Goal: Task Accomplishment & Management: Use online tool/utility

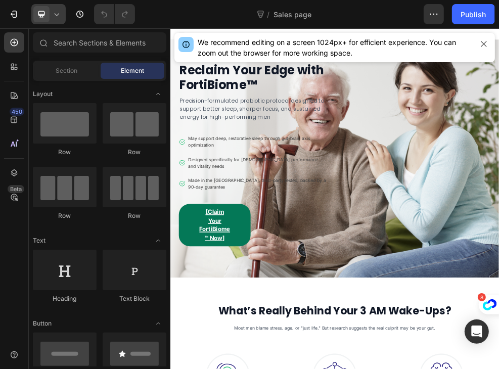
click at [48, 14] on span at bounding box center [41, 14] width 16 height 16
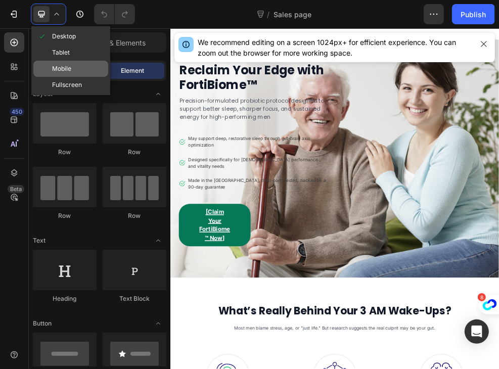
click at [69, 69] on span "Mobile" at bounding box center [61, 69] width 19 height 10
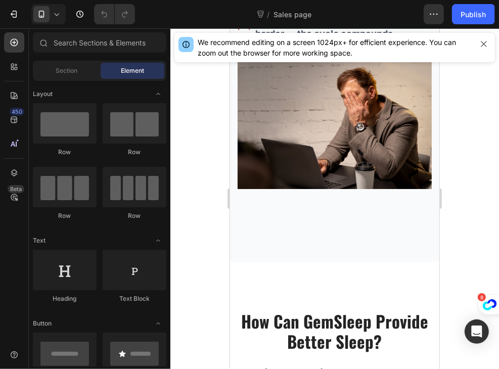
scroll to position [1732, 0]
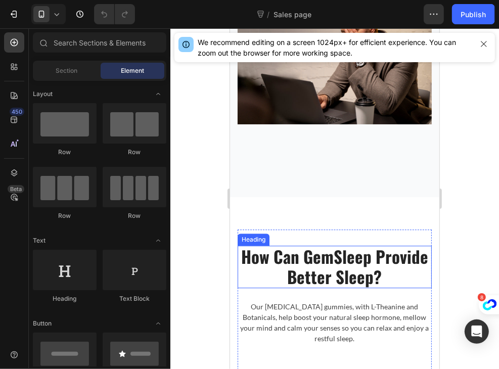
click at [349, 249] on p "How Can GemSleep Provide Better Sleep?" at bounding box center [334, 266] width 192 height 40
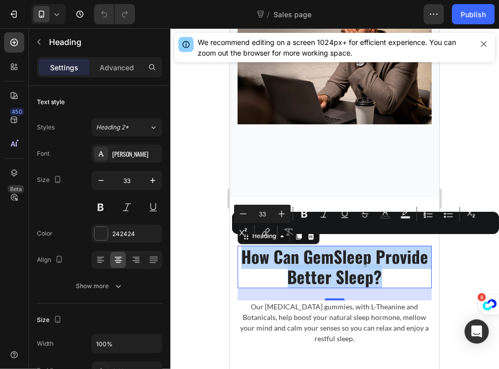
drag, startPoint x: 410, startPoint y: 267, endPoint x: 263, endPoint y: 251, distance: 148.0
click at [263, 251] on p "How Can GemSleep Provide Better Sleep?" at bounding box center [334, 266] width 192 height 40
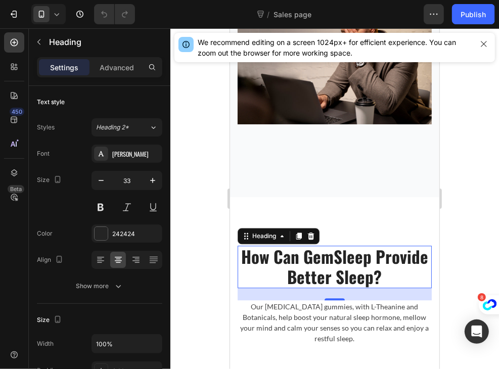
scroll to position [1, 0]
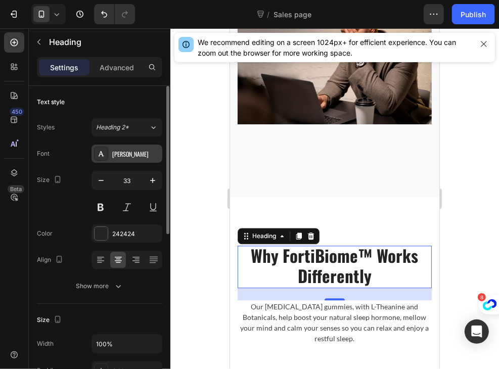
click at [123, 152] on div "[PERSON_NAME]" at bounding box center [136, 154] width 48 height 9
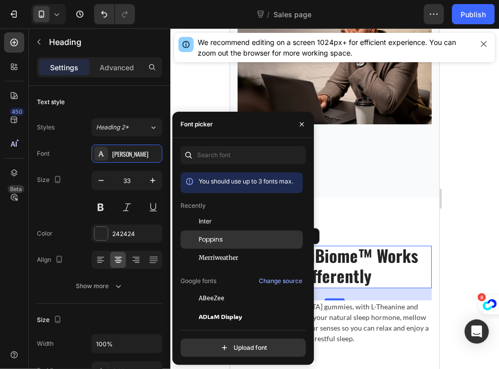
click at [218, 238] on span "Poppins" at bounding box center [211, 239] width 24 height 9
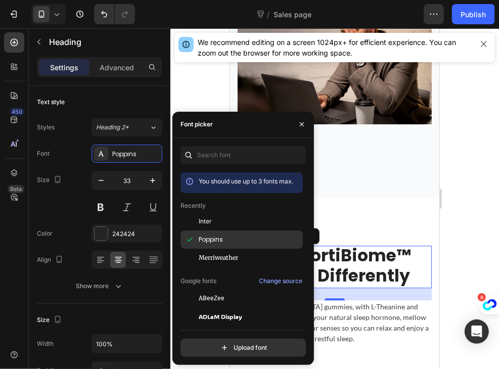
scroll to position [0, 0]
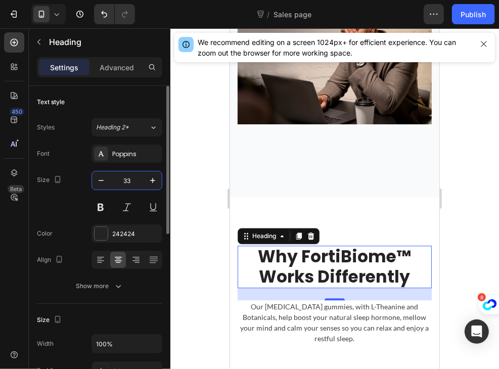
click at [111, 180] on input "33" at bounding box center [126, 180] width 33 height 18
click at [99, 182] on icon "button" at bounding box center [101, 180] width 10 height 10
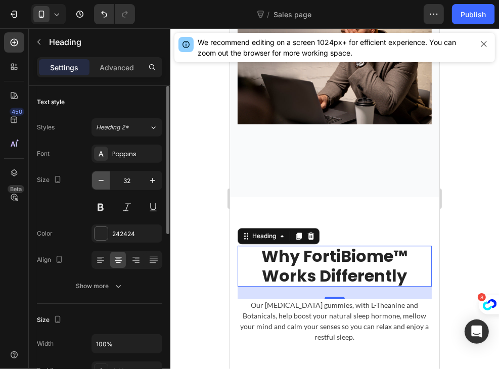
scroll to position [1, 0]
click at [99, 182] on icon "button" at bounding box center [101, 180] width 10 height 10
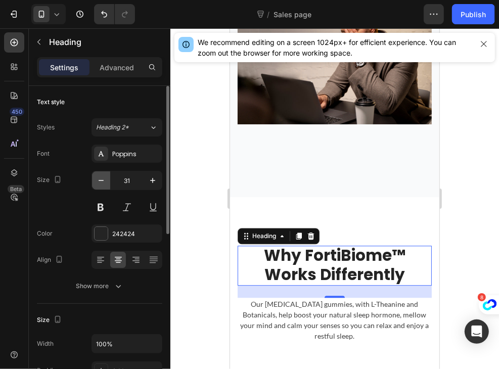
scroll to position [0, 0]
click at [99, 182] on icon "button" at bounding box center [101, 180] width 10 height 10
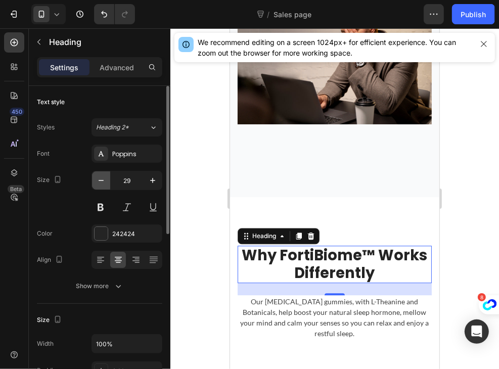
click at [99, 182] on icon "button" at bounding box center [101, 180] width 10 height 10
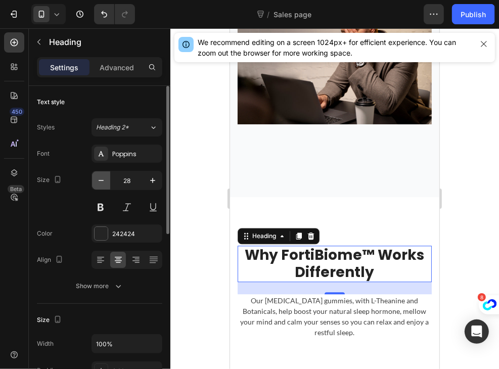
click at [99, 182] on icon "button" at bounding box center [101, 180] width 10 height 10
click at [157, 183] on icon "button" at bounding box center [153, 180] width 10 height 10
type input "28"
click at [103, 209] on button at bounding box center [100, 207] width 18 height 18
click at [123, 233] on div "242424" at bounding box center [136, 233] width 48 height 9
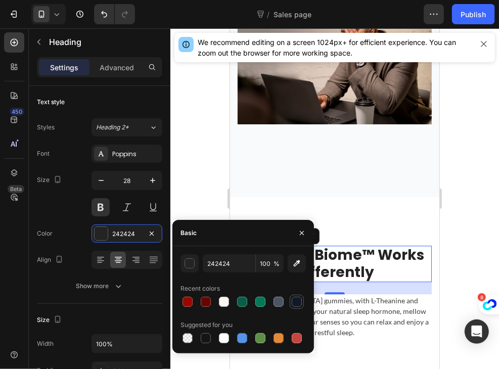
click at [296, 302] on div at bounding box center [297, 302] width 10 height 10
type input "111827"
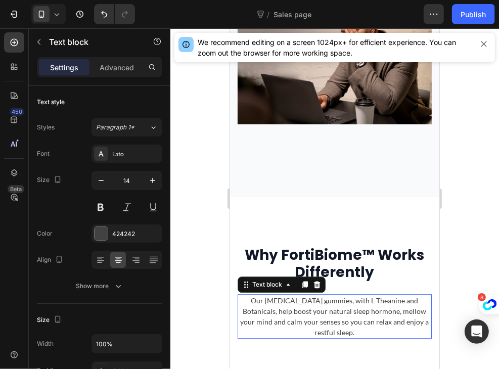
click at [345, 312] on p "Our melatonin gummies, with L-Theanine and Botanicals, help boost your natural …" at bounding box center [334, 316] width 192 height 42
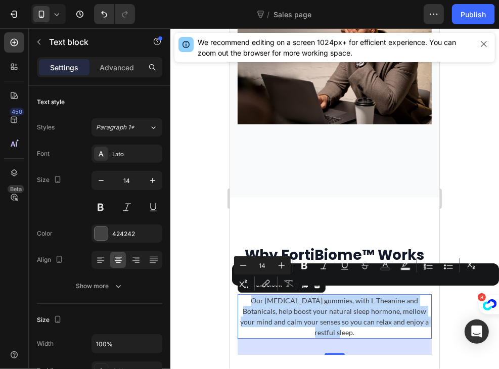
drag, startPoint x: 350, startPoint y: 328, endPoint x: 238, endPoint y: 295, distance: 117.4
click at [238, 295] on div "Our melatonin gummies, with L-Theanine and Botanicals, help boost your natural …" at bounding box center [334, 316] width 194 height 44
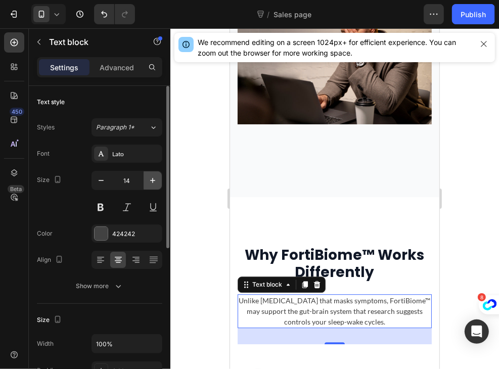
click at [150, 183] on icon "button" at bounding box center [153, 180] width 10 height 10
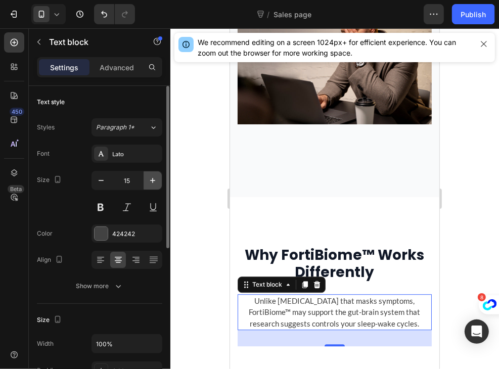
click at [150, 183] on icon "button" at bounding box center [153, 180] width 10 height 10
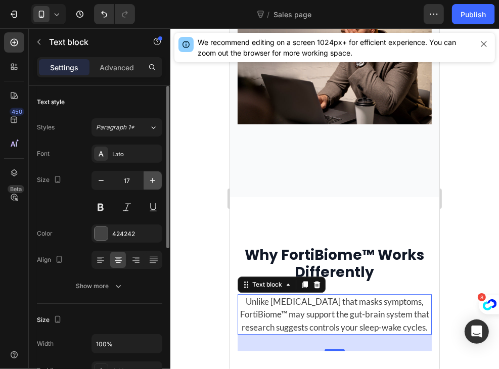
click at [150, 183] on icon "button" at bounding box center [153, 180] width 10 height 10
type input "18"
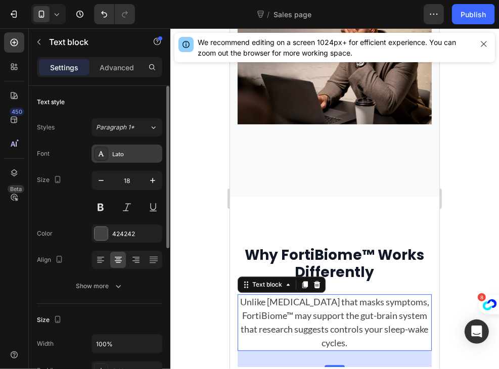
click at [140, 153] on div "Lato" at bounding box center [136, 154] width 48 height 9
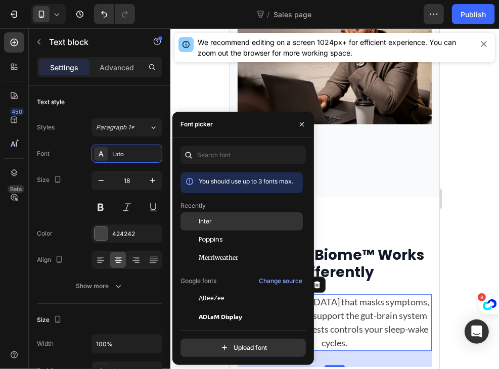
click at [222, 223] on div "Inter" at bounding box center [250, 221] width 102 height 9
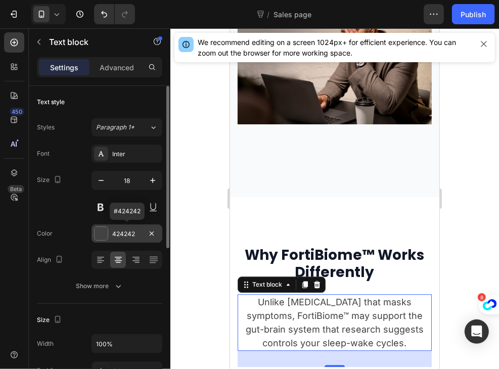
click at [125, 228] on div "424242" at bounding box center [126, 233] width 71 height 18
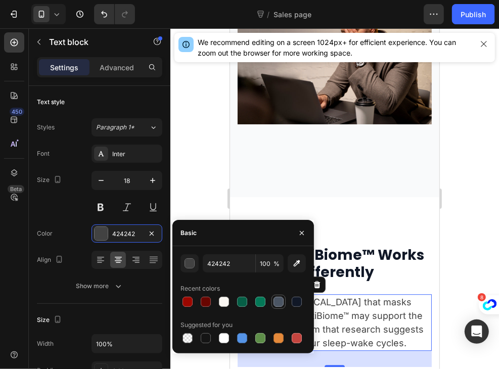
click at [282, 305] on div at bounding box center [278, 302] width 10 height 10
type input "4B5563"
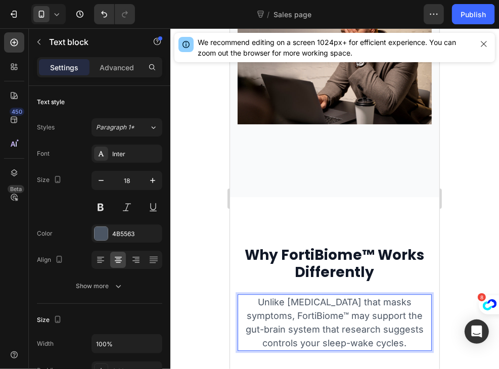
click at [317, 311] on p "Unlike melatonin that masks symptoms, FortiBiome™ may support the gut-brain sys…" at bounding box center [334, 322] width 192 height 55
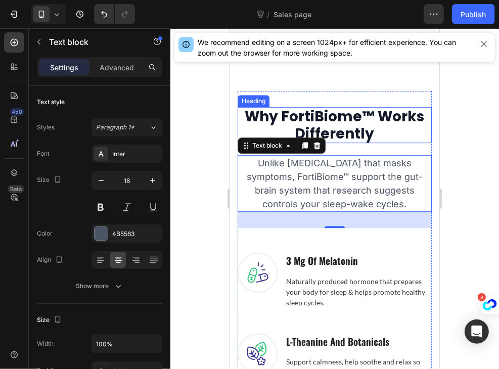
scroll to position [1904, 0]
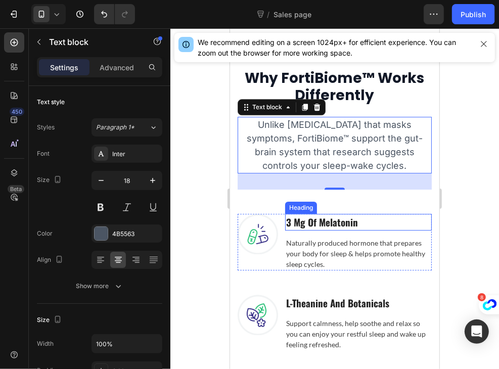
click at [355, 224] on p "3 Mg Of Melatonin" at bounding box center [358, 221] width 145 height 15
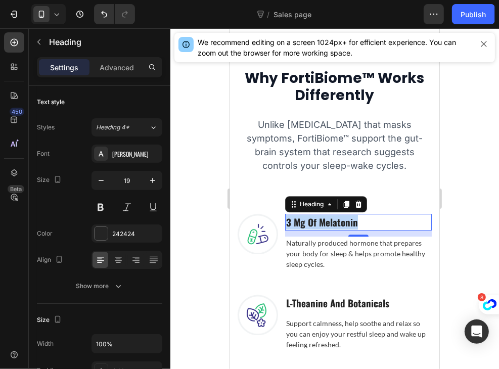
drag, startPoint x: 355, startPoint y: 224, endPoint x: 285, endPoint y: 221, distance: 69.8
click at [286, 221] on p "3 Mg Of Melatonin" at bounding box center [358, 221] width 145 height 15
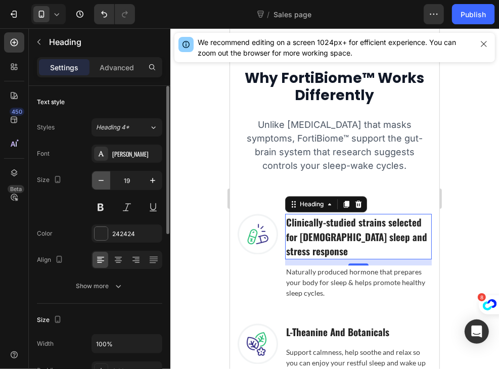
click at [104, 178] on icon "button" at bounding box center [101, 180] width 10 height 10
type input "18"
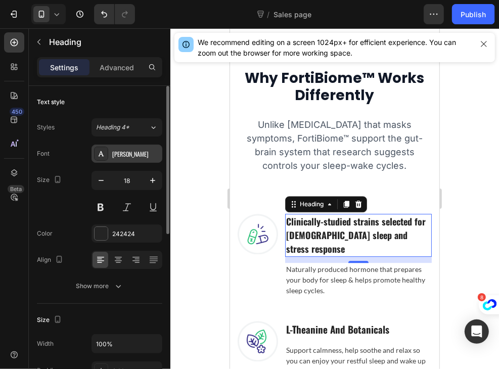
click at [120, 153] on div "[PERSON_NAME]" at bounding box center [136, 154] width 48 height 9
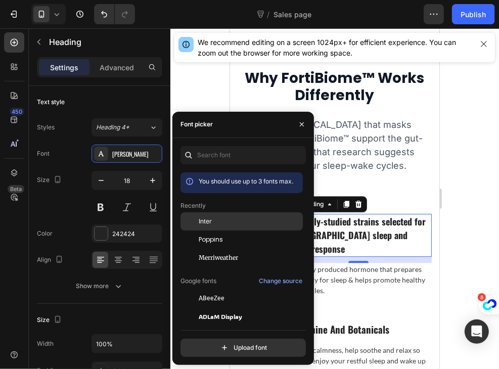
click at [235, 223] on div "Inter" at bounding box center [250, 221] width 102 height 9
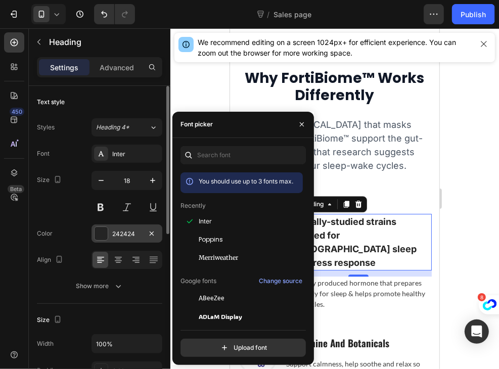
click at [119, 237] on div "242424" at bounding box center [126, 233] width 29 height 9
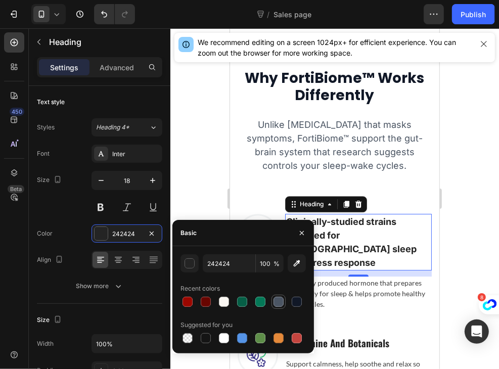
click at [273, 300] on div at bounding box center [278, 302] width 10 height 10
type input "4B5563"
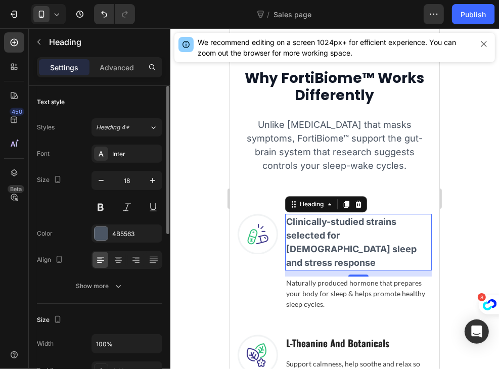
click at [69, 213] on div "Size 18" at bounding box center [99, 193] width 125 height 45
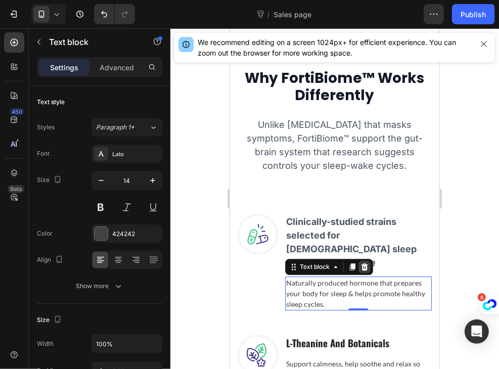
click at [365, 263] on icon at bounding box center [364, 266] width 7 height 7
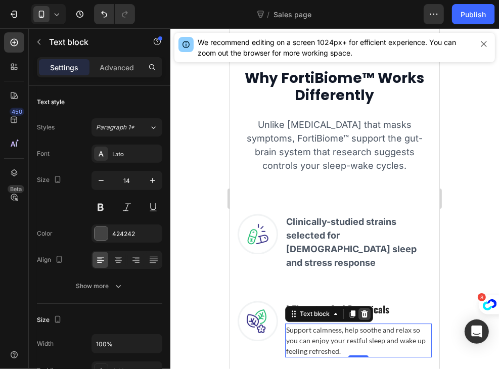
click at [366, 310] on icon at bounding box center [364, 313] width 7 height 7
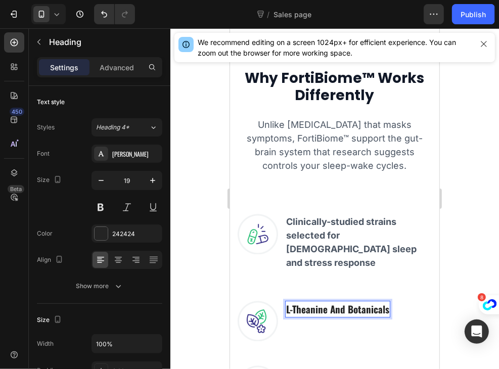
click at [386, 301] on p "L-Theanine And Botanicals" at bounding box center [337, 308] width 103 height 15
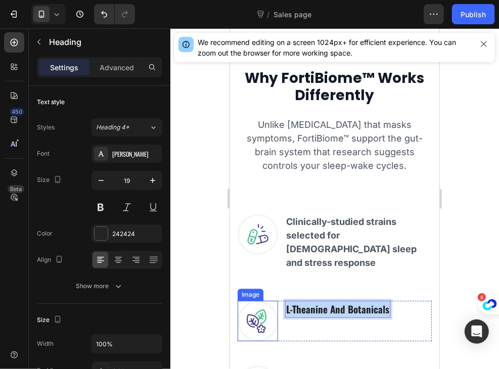
drag, startPoint x: 386, startPoint y: 297, endPoint x: 268, endPoint y: 303, distance: 118.4
click at [268, 303] on div "Image L-Theanine And Botanicals Heading 12 Row" at bounding box center [334, 320] width 194 height 40
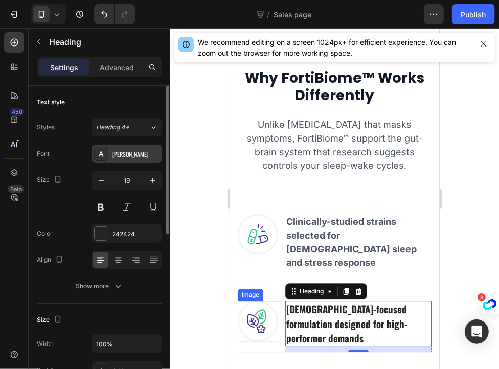
click at [128, 161] on div "[PERSON_NAME]" at bounding box center [126, 154] width 71 height 18
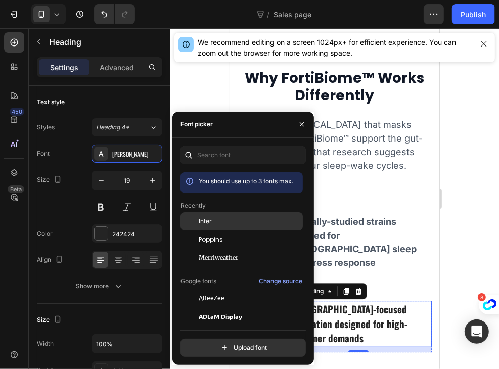
click at [219, 224] on div "Inter" at bounding box center [250, 221] width 102 height 9
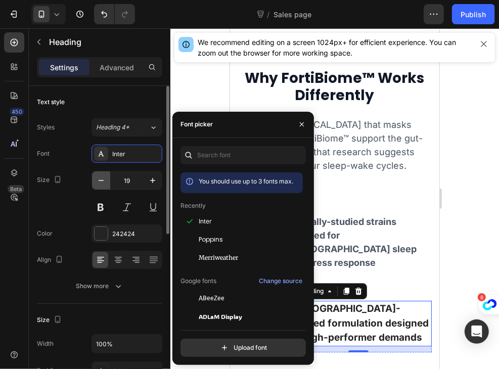
click at [100, 181] on icon "button" at bounding box center [101, 180] width 10 height 10
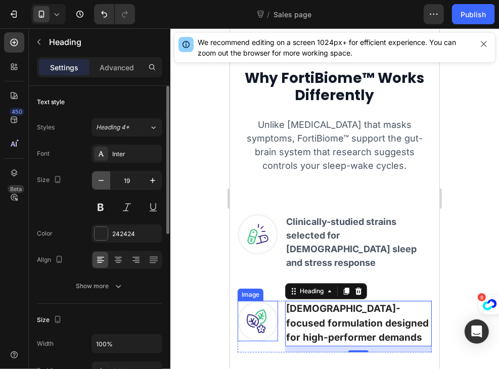
type input "18"
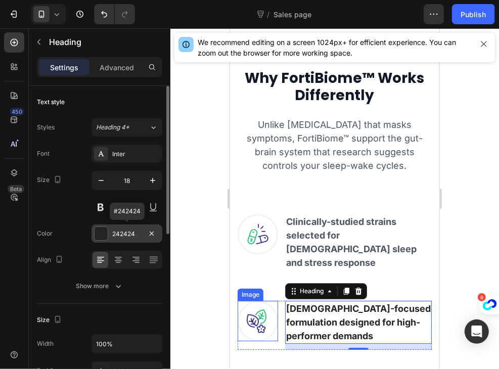
click at [135, 229] on div "242424" at bounding box center [126, 233] width 29 height 9
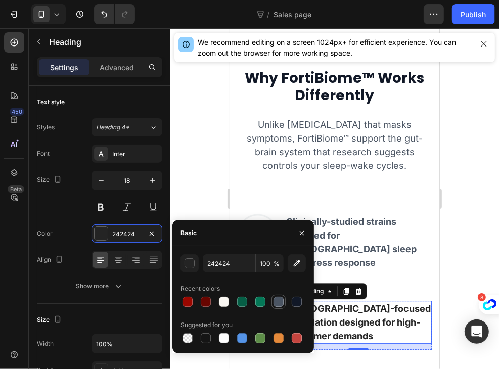
click at [281, 299] on div at bounding box center [278, 302] width 10 height 10
type input "4B5563"
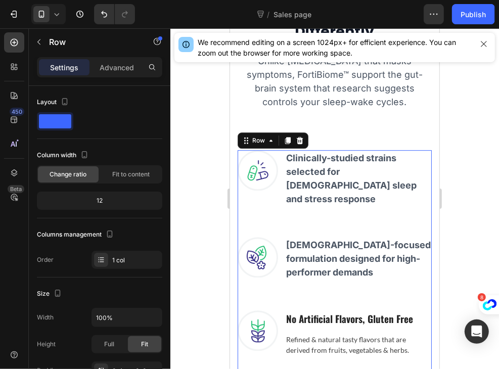
scroll to position [2015, 0]
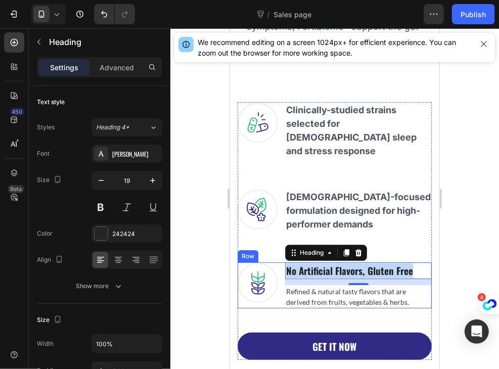
drag, startPoint x: 415, startPoint y: 257, endPoint x: 279, endPoint y: 265, distance: 136.2
click at [279, 265] on div "Image No Artificial Flavors, Gluten Free Heading 12 Refined & natural tasty fla…" at bounding box center [334, 285] width 194 height 46
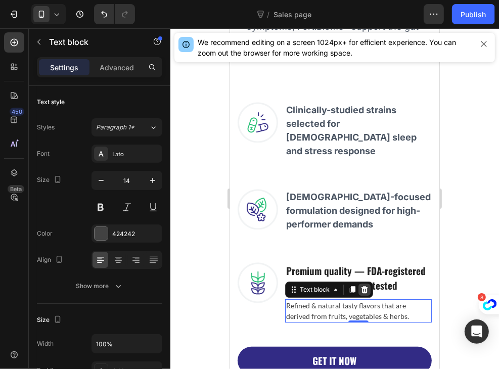
click at [365, 287] on icon at bounding box center [364, 289] width 7 height 7
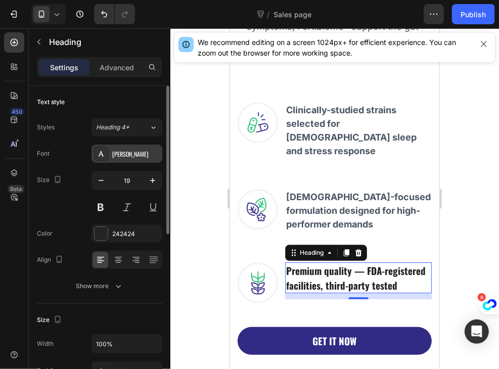
click at [133, 152] on div "[PERSON_NAME]" at bounding box center [136, 154] width 48 height 9
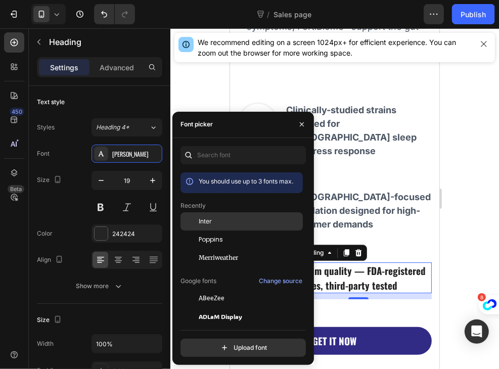
click at [200, 220] on span "Inter" at bounding box center [205, 221] width 13 height 9
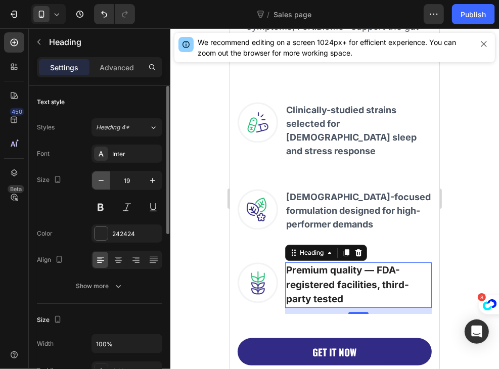
click at [97, 178] on icon "button" at bounding box center [101, 180] width 10 height 10
type input "18"
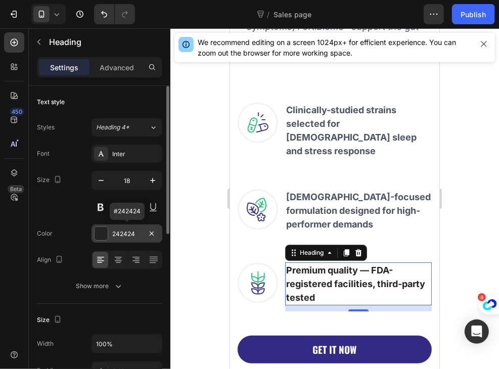
click at [131, 234] on div "242424" at bounding box center [126, 233] width 29 height 9
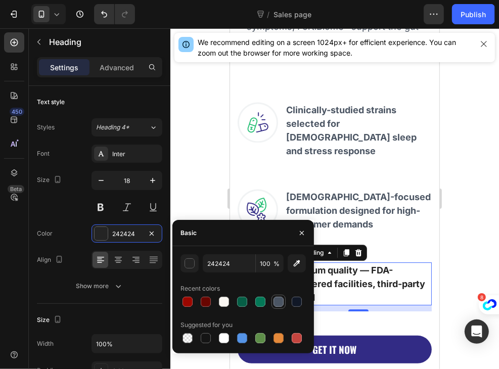
click at [273, 300] on div at bounding box center [278, 302] width 12 height 12
type input "4B5563"
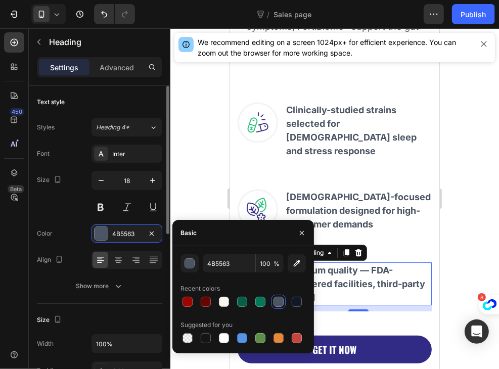
click at [63, 204] on div "Size 18" at bounding box center [99, 193] width 125 height 45
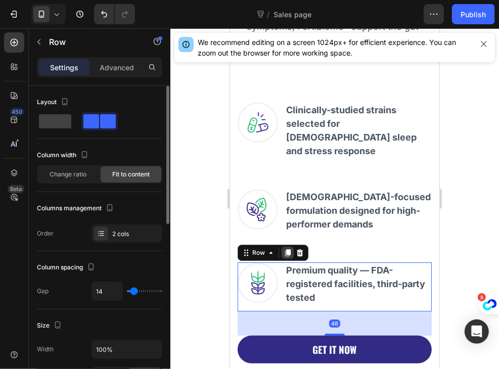
click at [286, 249] on icon at bounding box center [288, 252] width 6 height 7
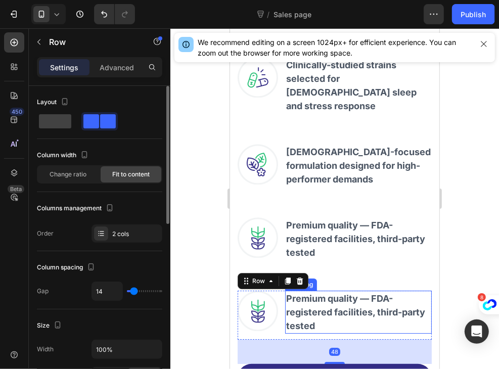
scroll to position [2062, 0]
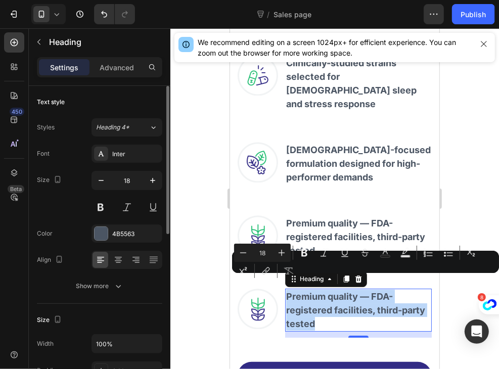
drag, startPoint x: 343, startPoint y: 307, endPoint x: 285, endPoint y: 283, distance: 62.5
click at [286, 289] on p "Premium quality — FDA-registered facilities, third-party tested" at bounding box center [358, 309] width 145 height 41
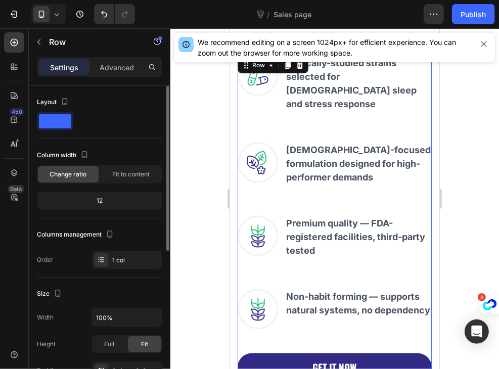
click at [415, 256] on div "Image Clinically-studied strains selected for male sleep and stress response He…" at bounding box center [334, 218] width 194 height 326
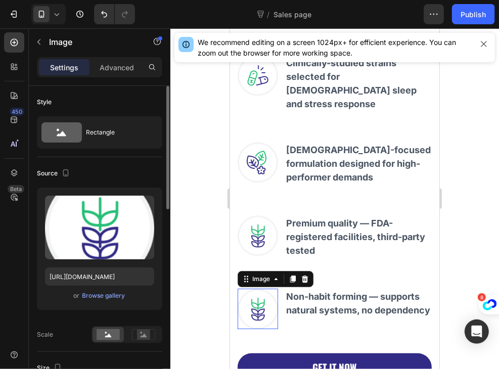
click at [267, 292] on img at bounding box center [257, 308] width 40 height 40
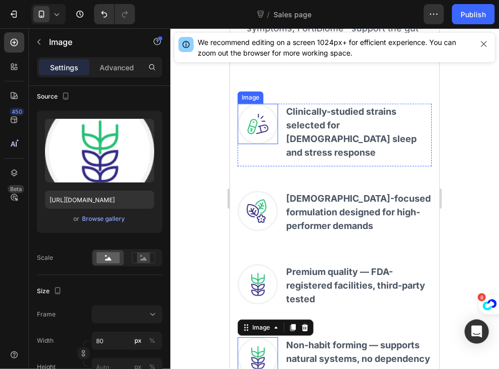
scroll to position [77, 0]
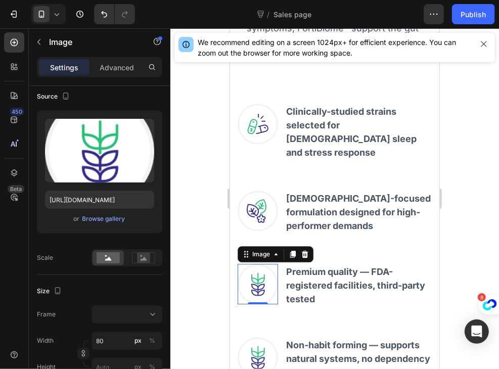
click at [255, 268] on img at bounding box center [257, 283] width 40 height 40
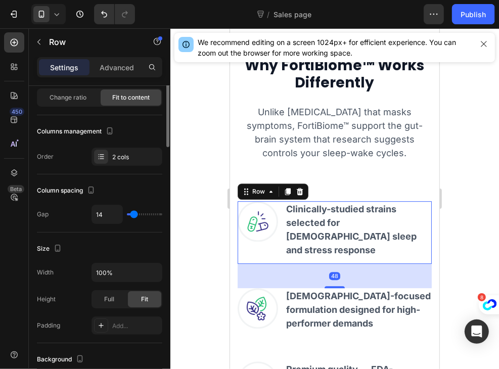
scroll to position [0, 0]
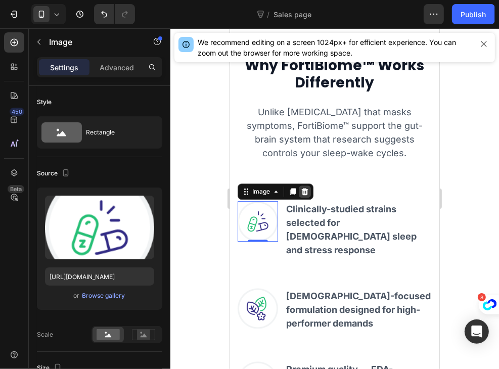
click at [306, 192] on icon at bounding box center [304, 191] width 7 height 7
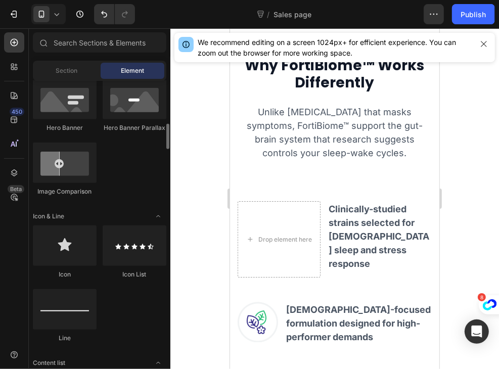
scroll to position [530, 0]
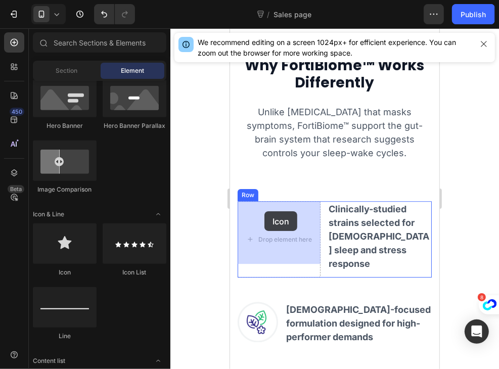
drag, startPoint x: 286, startPoint y: 271, endPoint x: 274, endPoint y: 211, distance: 60.7
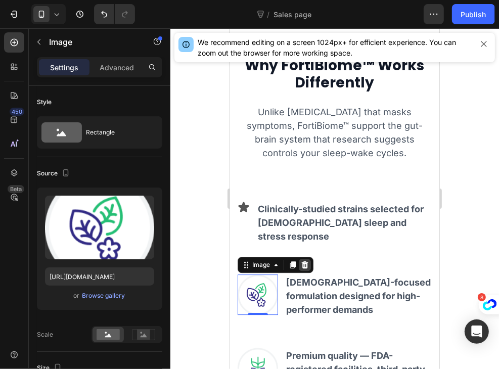
click at [306, 261] on icon at bounding box center [304, 264] width 7 height 7
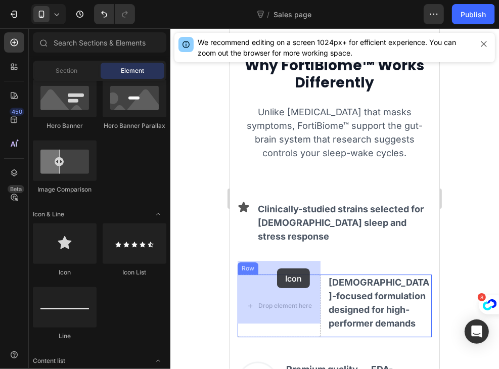
drag, startPoint x: 304, startPoint y: 260, endPoint x: 276, endPoint y: 268, distance: 29.0
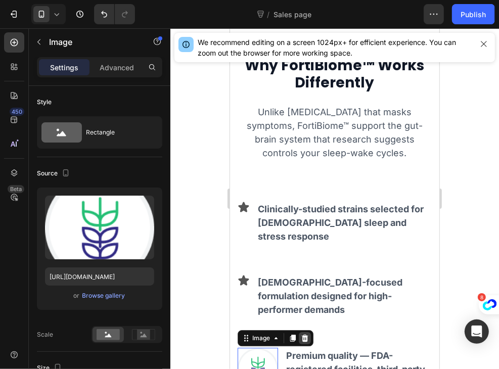
click at [303, 332] on div at bounding box center [304, 338] width 12 height 12
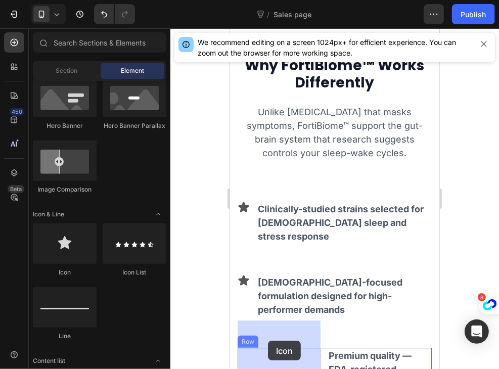
drag, startPoint x: 298, startPoint y: 275, endPoint x: 267, endPoint y: 340, distance: 72.1
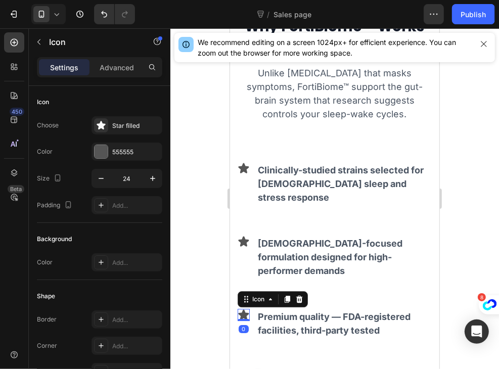
scroll to position [2047, 0]
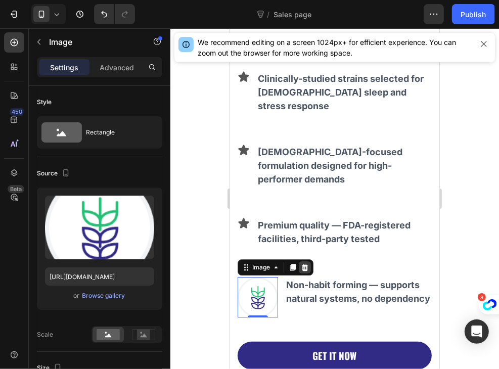
click at [308, 261] on div at bounding box center [304, 267] width 12 height 12
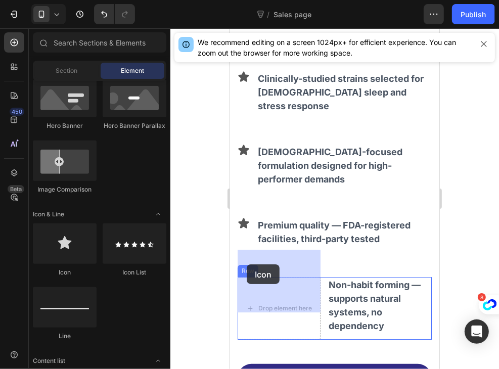
drag, startPoint x: 306, startPoint y: 273, endPoint x: 247, endPoint y: 265, distance: 60.2
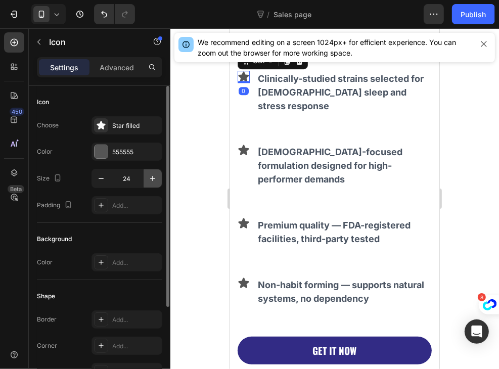
click at [150, 176] on icon "button" at bounding box center [153, 178] width 10 height 10
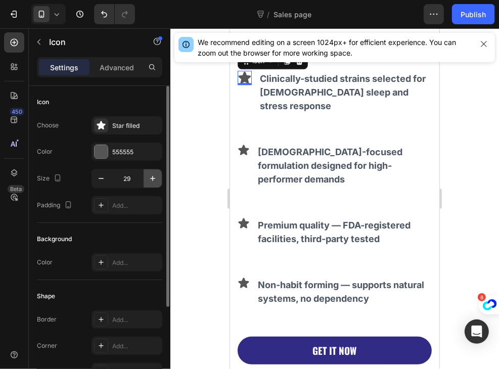
click at [150, 176] on icon "button" at bounding box center [153, 178] width 10 height 10
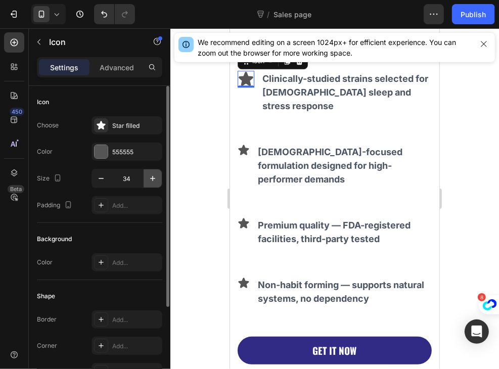
click at [150, 176] on icon "button" at bounding box center [153, 178] width 10 height 10
type input "38"
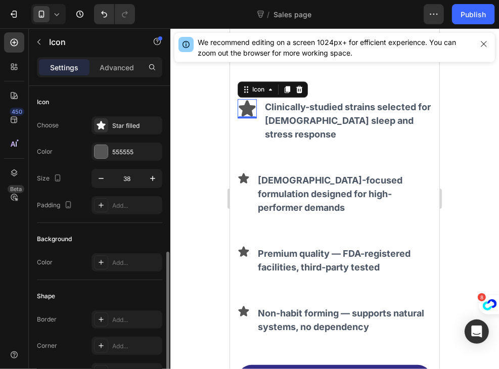
scroll to position [127, 0]
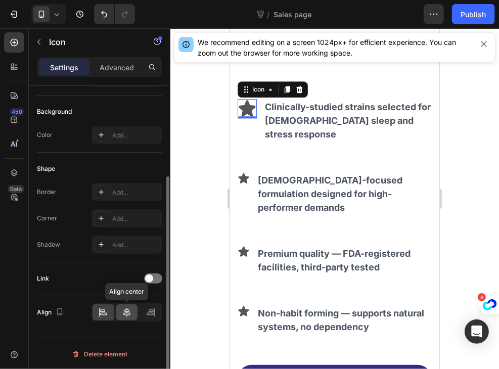
click at [120, 314] on div at bounding box center [127, 312] width 22 height 16
click at [107, 310] on icon at bounding box center [103, 312] width 10 height 10
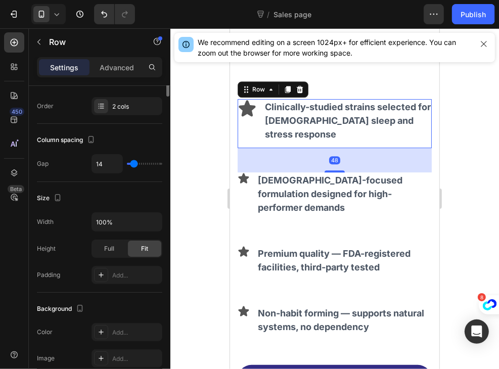
scroll to position [0, 0]
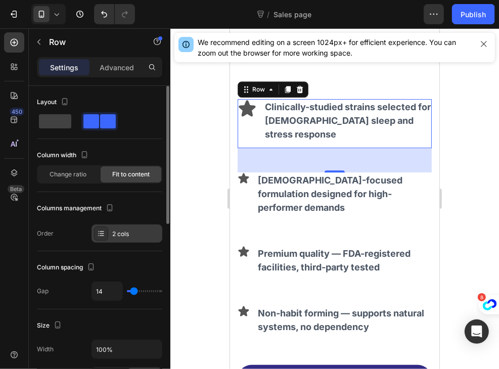
click at [104, 229] on icon at bounding box center [101, 233] width 8 height 8
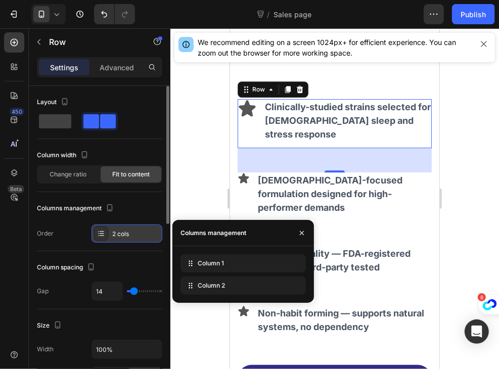
click at [104, 229] on icon at bounding box center [101, 233] width 8 height 8
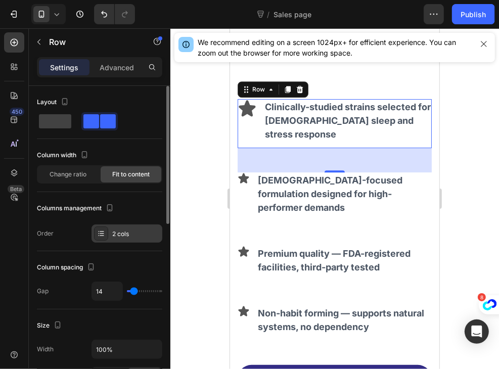
click at [104, 229] on icon at bounding box center [101, 233] width 8 height 8
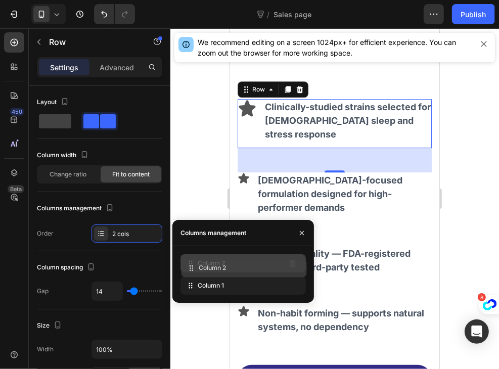
drag, startPoint x: 222, startPoint y: 288, endPoint x: 223, endPoint y: 270, distance: 18.2
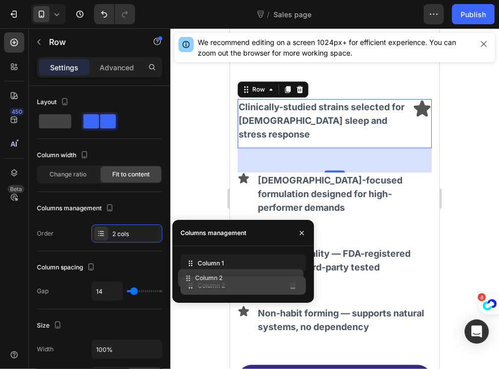
drag, startPoint x: 223, startPoint y: 270, endPoint x: 220, endPoint y: 287, distance: 17.4
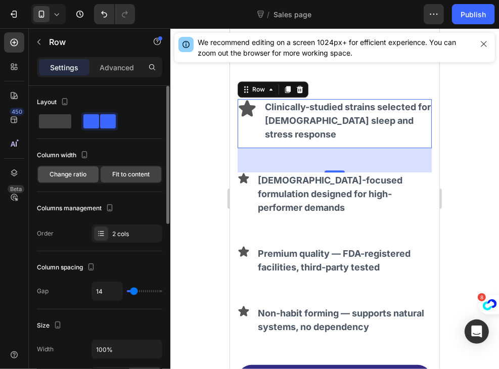
click at [90, 176] on div "Change ratio" at bounding box center [68, 174] width 61 height 16
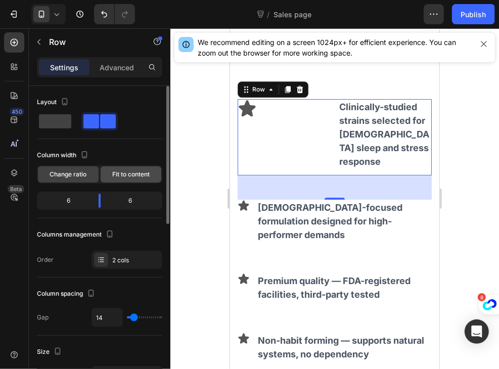
click at [116, 174] on span "Fit to content" at bounding box center [130, 174] width 37 height 9
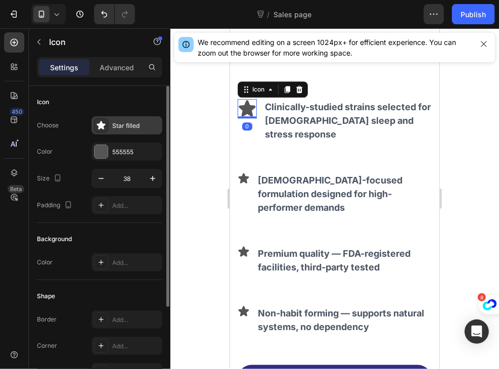
click at [107, 126] on div at bounding box center [101, 125] width 14 height 14
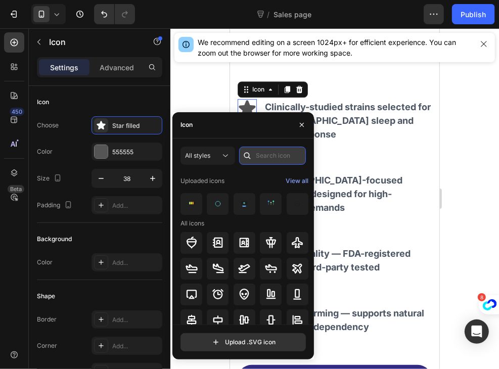
click at [265, 162] on input "text" at bounding box center [272, 156] width 67 height 18
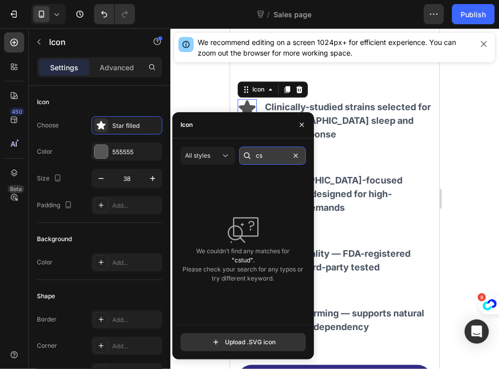
type input "c"
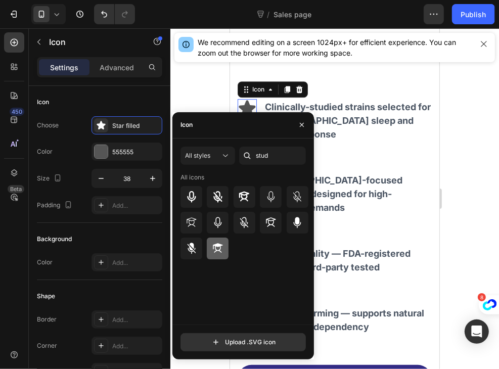
click at [214, 257] on div at bounding box center [218, 249] width 22 height 22
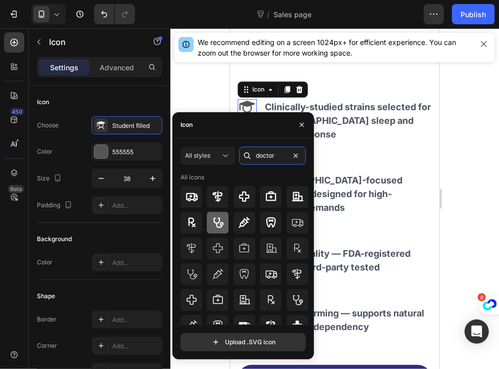
type input "doctor"
click at [216, 223] on icon at bounding box center [218, 223] width 10 height 10
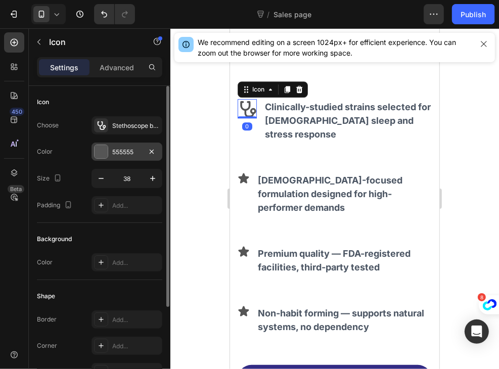
click at [105, 152] on div at bounding box center [101, 151] width 13 height 13
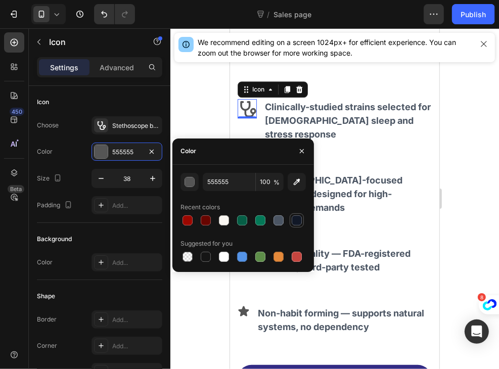
click at [297, 227] on div "555555 100 % Recent colors Suggested for you" at bounding box center [242, 218] width 125 height 91
click at [297, 221] on div at bounding box center [297, 220] width 10 height 10
click at [258, 222] on div at bounding box center [260, 220] width 10 height 10
click at [243, 221] on div at bounding box center [242, 220] width 10 height 10
click at [261, 221] on div at bounding box center [260, 220] width 10 height 10
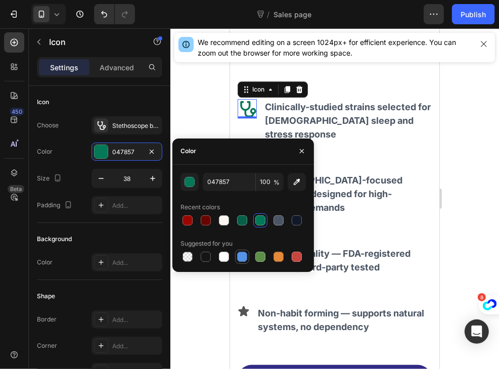
click at [242, 255] on div at bounding box center [242, 257] width 10 height 10
type input "5594E7"
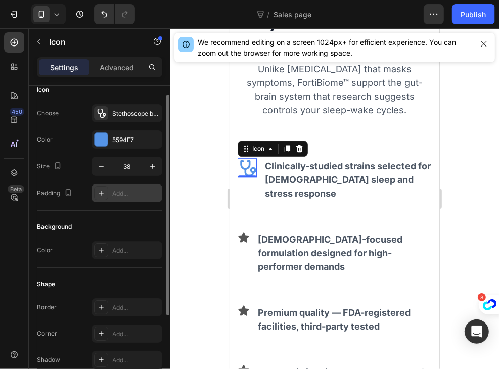
scroll to position [12, 0]
click at [128, 201] on div "Add..." at bounding box center [126, 193] width 71 height 18
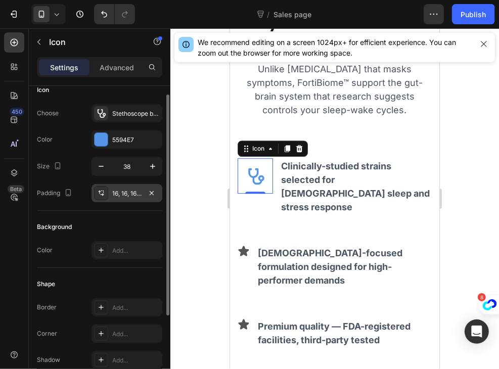
click at [134, 199] on div "16, 16, 16, 16" at bounding box center [126, 193] width 71 height 18
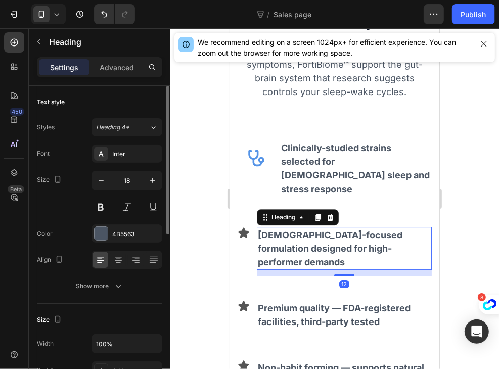
scroll to position [1985, 0]
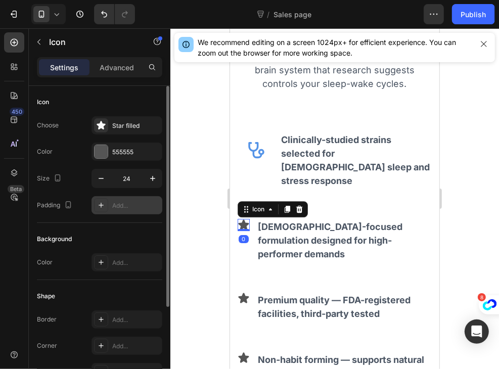
click at [114, 197] on div "Add..." at bounding box center [126, 205] width 71 height 18
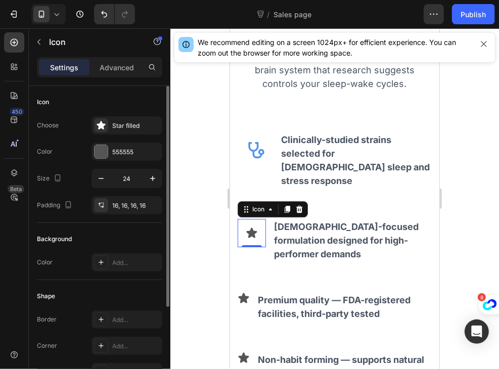
click at [144, 237] on div "Background" at bounding box center [99, 239] width 125 height 16
click at [140, 118] on div "Star filled" at bounding box center [126, 125] width 71 height 18
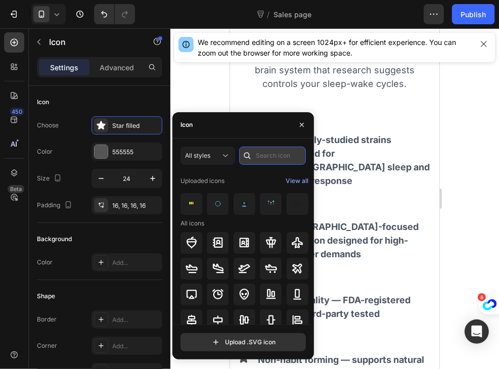
click at [261, 154] on input "text" at bounding box center [272, 156] width 67 height 18
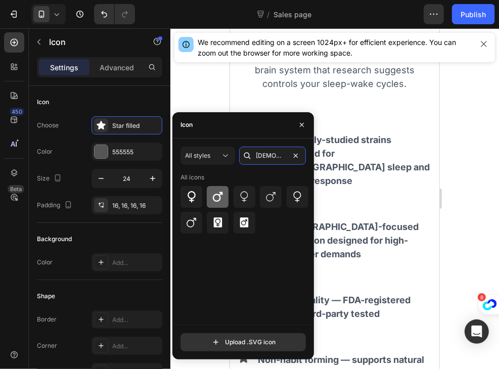
type input "male"
click at [216, 189] on div at bounding box center [218, 197] width 22 height 22
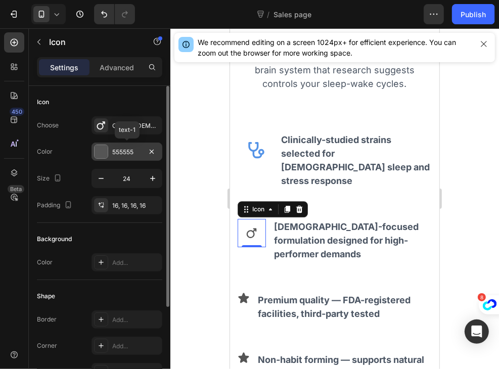
click at [125, 155] on div "555555" at bounding box center [126, 152] width 29 height 9
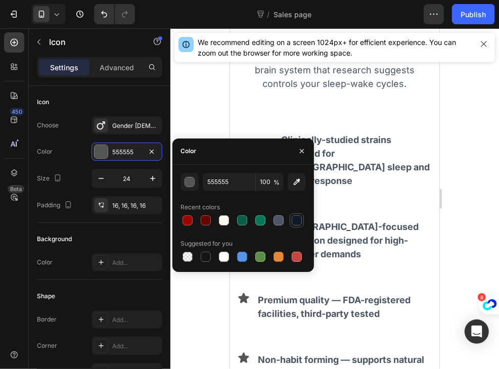
click at [295, 221] on div at bounding box center [297, 220] width 10 height 10
type input "111827"
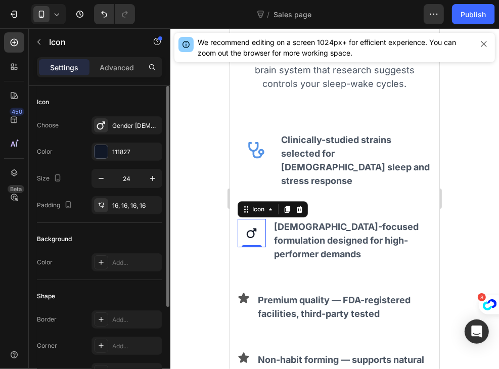
click at [118, 235] on div "Background" at bounding box center [99, 239] width 125 height 16
click at [146, 174] on button "button" at bounding box center [153, 178] width 18 height 18
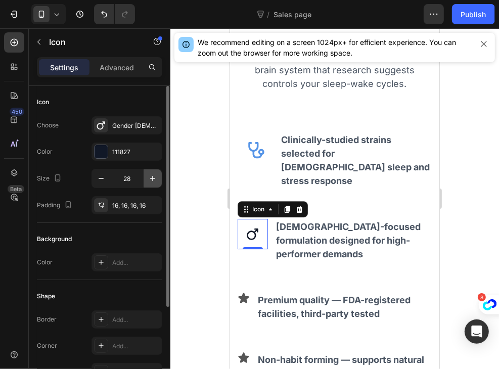
click at [146, 174] on button "button" at bounding box center [153, 178] width 18 height 18
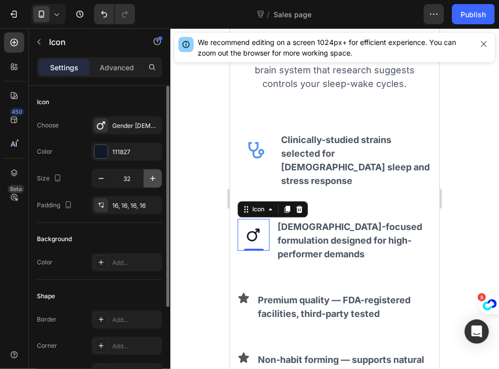
click at [146, 174] on button "button" at bounding box center [153, 178] width 18 height 18
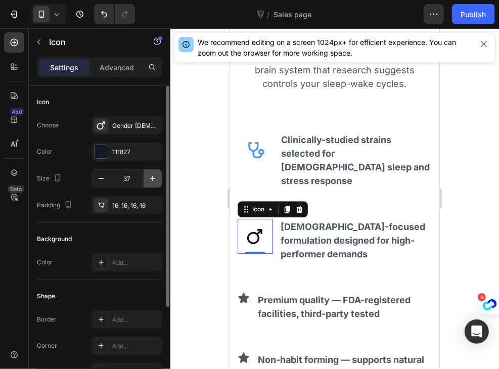
click at [146, 174] on button "button" at bounding box center [153, 178] width 18 height 18
type input "38"
click at [123, 242] on div "Background" at bounding box center [99, 239] width 125 height 16
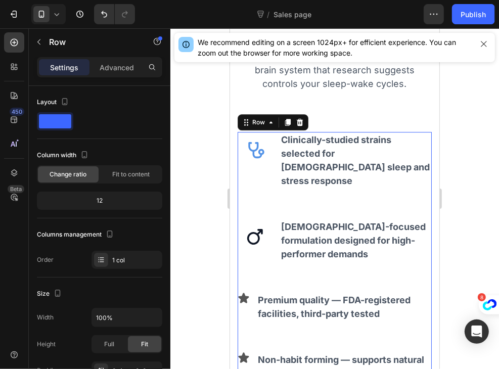
click at [251, 263] on div "Icon Clinically-studied strains selected for male sleep and stress response Hea…" at bounding box center [334, 284] width 194 height 307
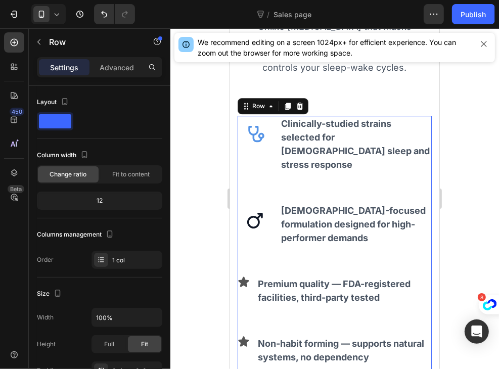
scroll to position [2010, 0]
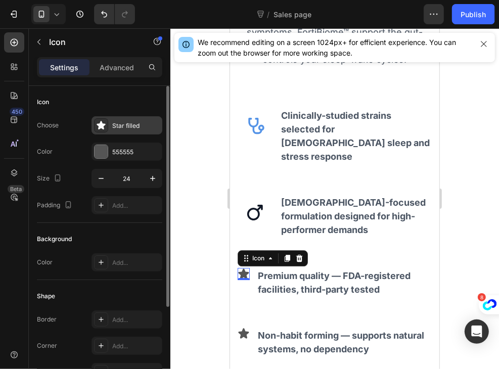
click at [131, 130] on div "Star filled" at bounding box center [126, 125] width 71 height 18
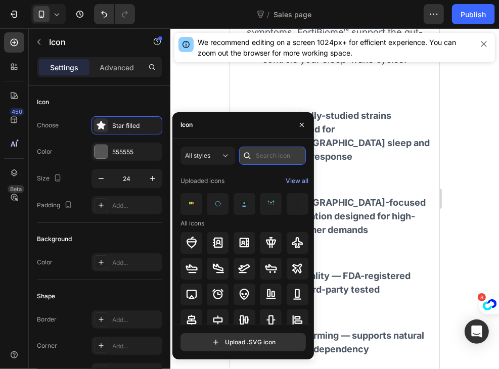
click at [285, 163] on input "text" at bounding box center [272, 156] width 67 height 18
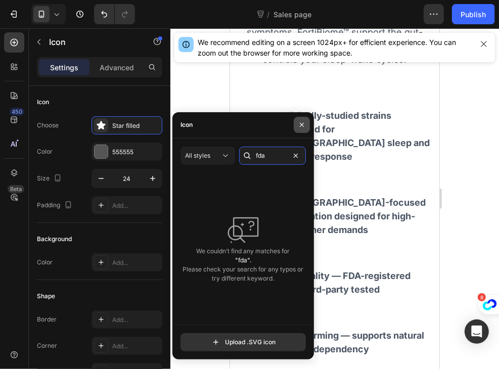
type input "fda"
click at [303, 120] on button "button" at bounding box center [302, 125] width 16 height 16
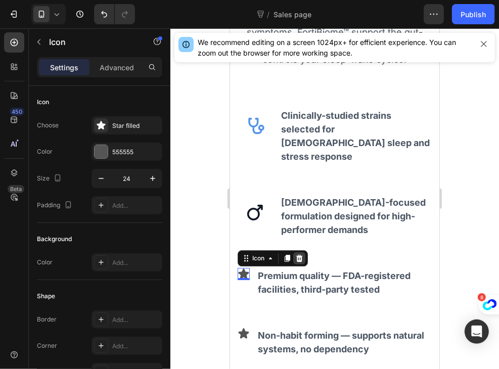
click at [303, 252] on div at bounding box center [299, 258] width 12 height 12
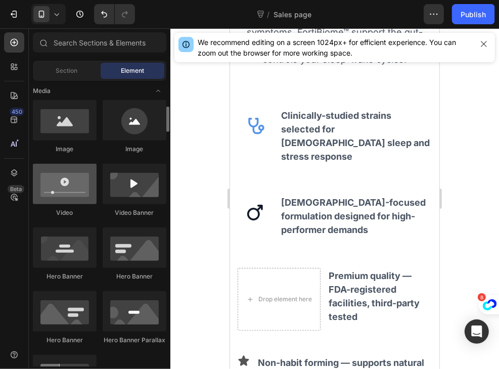
scroll to position [313, 0]
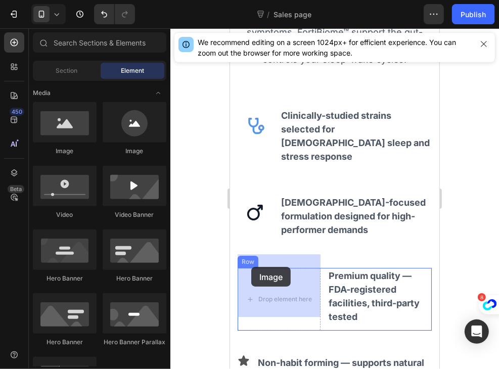
drag, startPoint x: 294, startPoint y: 152, endPoint x: 251, endPoint y: 269, distance: 124.4
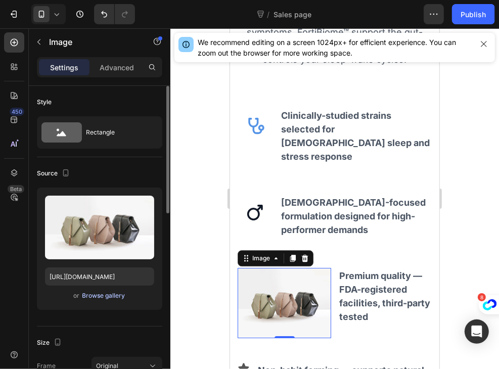
click at [107, 294] on div "Browse gallery" at bounding box center [103, 295] width 43 height 9
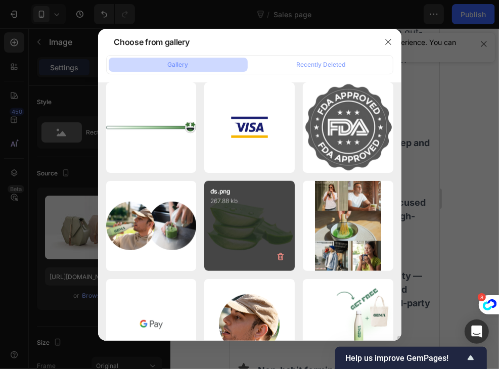
scroll to position [3154, 0]
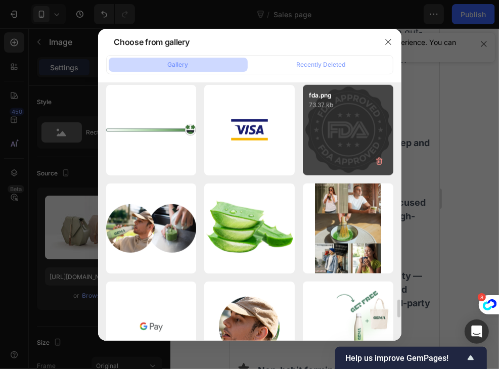
click at [350, 126] on div "fda.png 73.37 kb" at bounding box center [348, 130] width 90 height 90
type input "https://cdn.shopify.com/s/files/1/0967/8648/1416/files/gempages_570048094473814…"
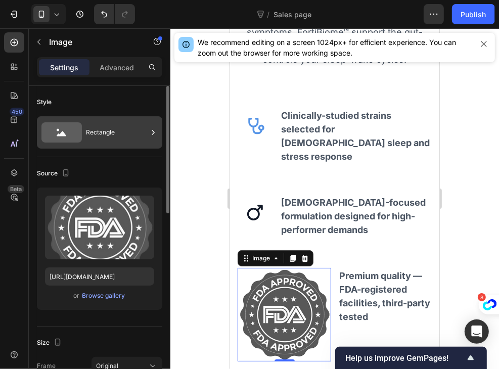
click at [86, 135] on div "Rectangle" at bounding box center [117, 132] width 62 height 23
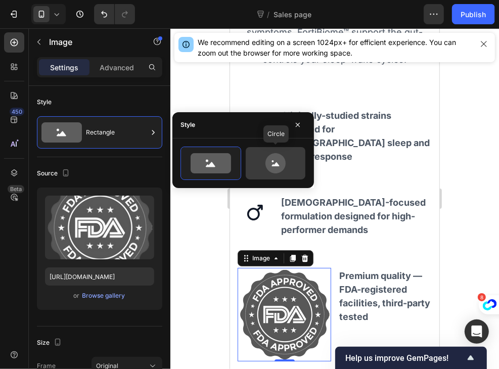
click at [260, 158] on icon at bounding box center [276, 163] width 48 height 20
type input "80"
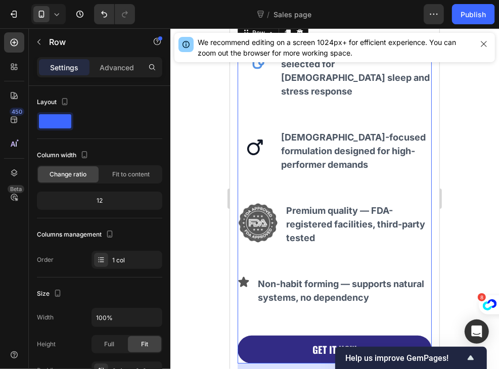
scroll to position [2095, 0]
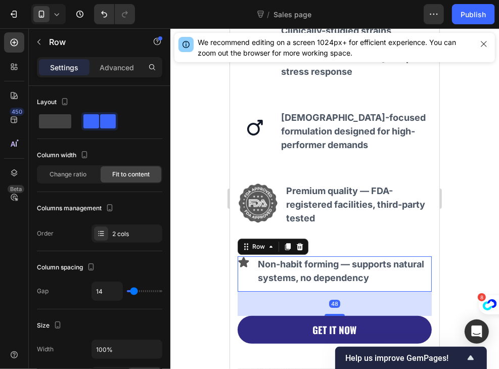
click at [243, 256] on div "Icon" at bounding box center [243, 273] width 12 height 35
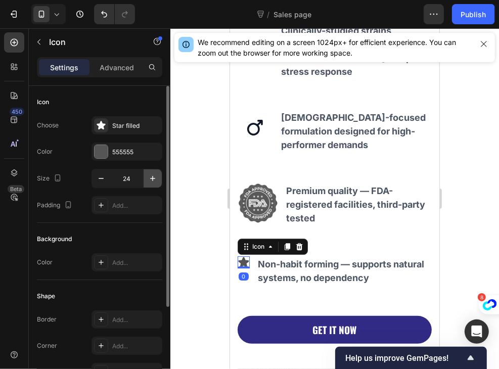
click at [150, 180] on icon "button" at bounding box center [153, 178] width 10 height 10
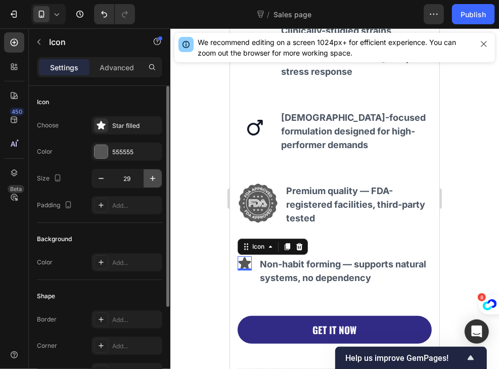
click at [150, 180] on icon "button" at bounding box center [153, 178] width 10 height 10
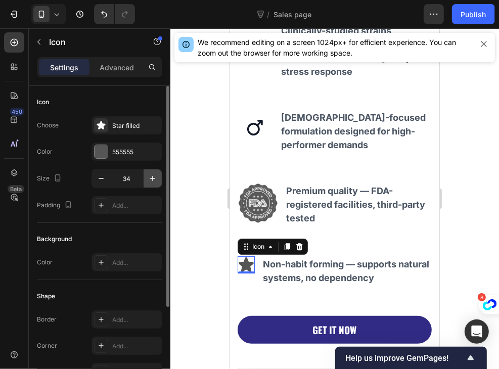
click at [150, 180] on icon "button" at bounding box center [153, 178] width 10 height 10
type input "38"
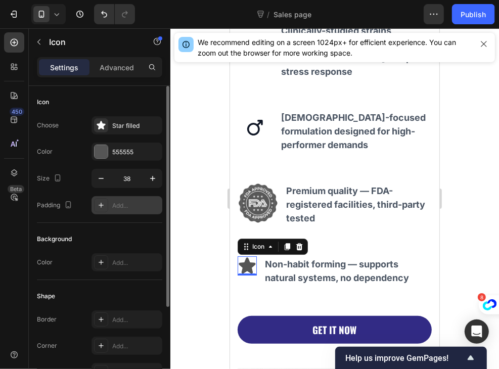
click at [126, 201] on div "Add..." at bounding box center [136, 205] width 48 height 9
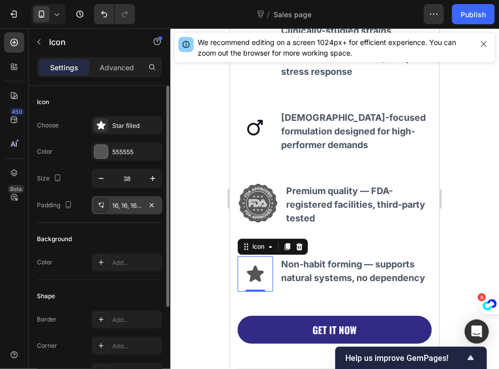
click at [106, 221] on div "Icon Choose Star filled Color 555555 Size 38 Padding 16, 16, 16, 16" at bounding box center [99, 154] width 125 height 137
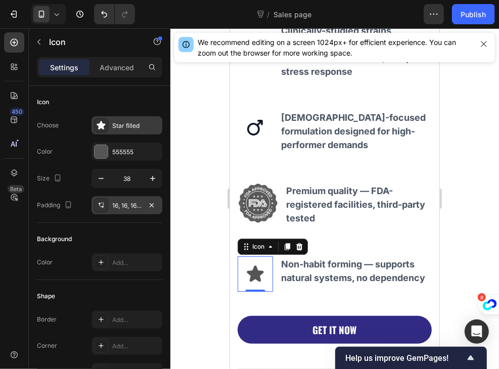
click at [128, 125] on div "Star filled" at bounding box center [136, 125] width 48 height 9
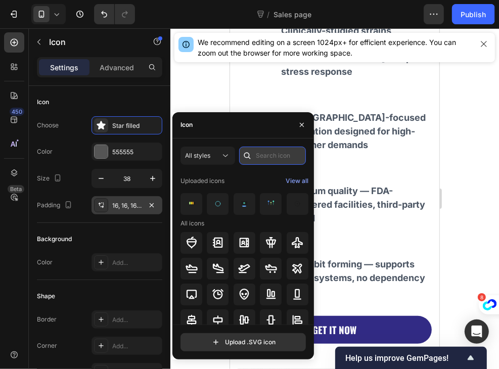
click at [256, 156] on input "text" at bounding box center [272, 156] width 67 height 18
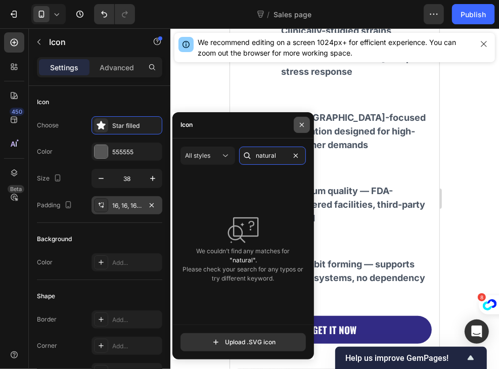
type input "natural"
click at [298, 118] on button "button" at bounding box center [302, 125] width 16 height 16
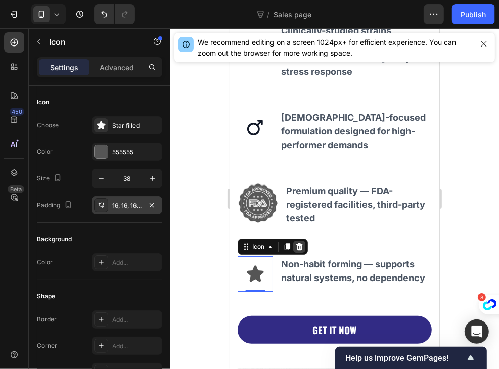
click at [303, 240] on div at bounding box center [299, 246] width 12 height 12
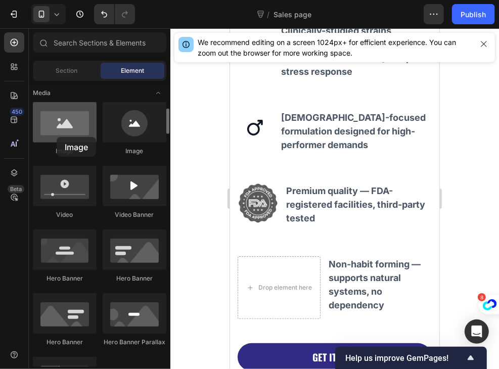
drag, startPoint x: 83, startPoint y: 129, endPoint x: 52, endPoint y: 130, distance: 31.9
click at [52, 130] on div at bounding box center [65, 122] width 64 height 40
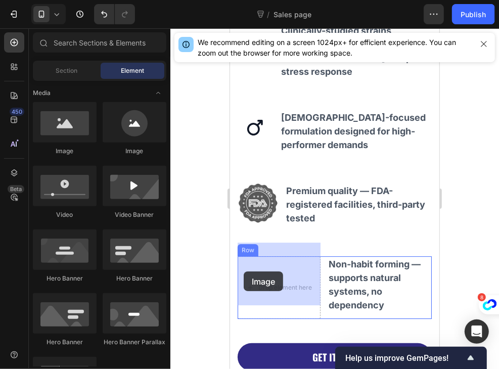
drag, startPoint x: 348, startPoint y: 161, endPoint x: 244, endPoint y: 270, distance: 150.9
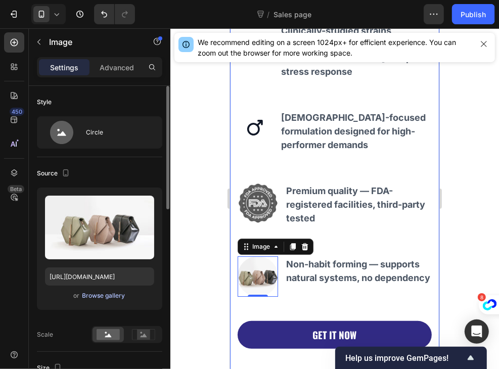
click at [95, 298] on div "Browse gallery" at bounding box center [103, 295] width 43 height 9
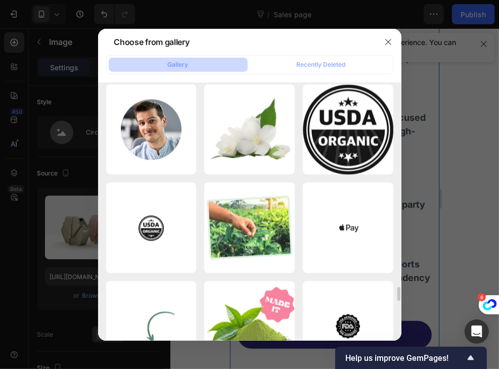
scroll to position [3835, 0]
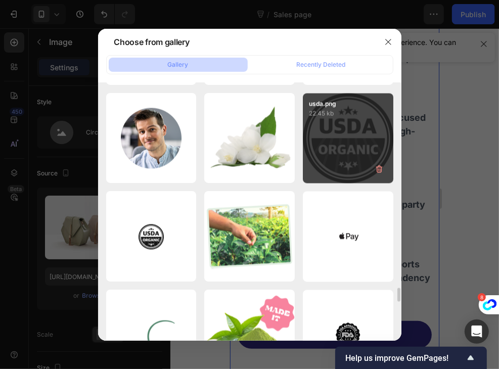
click at [341, 138] on div "usda.png 22.45 kb" at bounding box center [348, 138] width 90 height 90
type input "https://cdn.shopify.com/s/files/1/0967/8648/1416/files/gempages_570048094473814…"
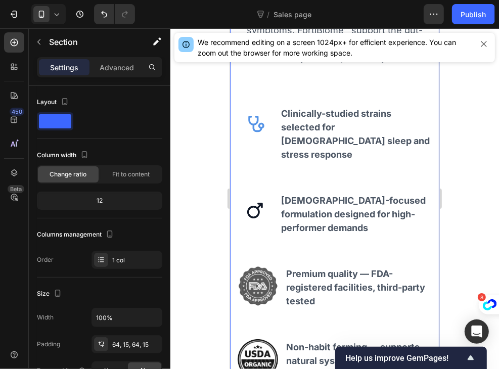
scroll to position [2008, 0]
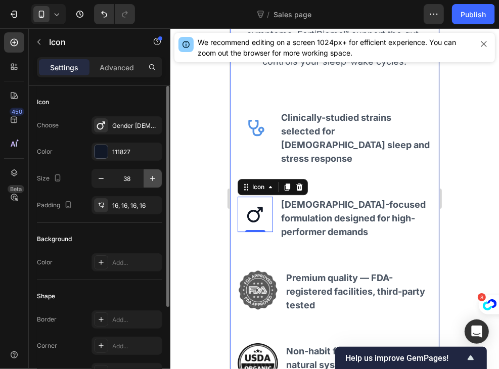
click at [158, 180] on icon "button" at bounding box center [153, 178] width 10 height 10
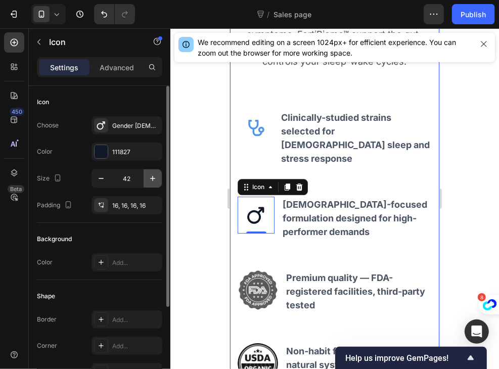
click at [158, 180] on icon "button" at bounding box center [153, 178] width 10 height 10
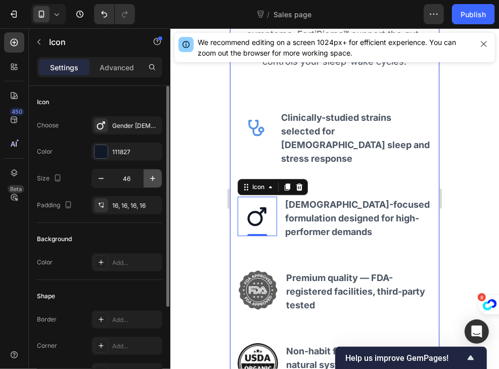
type input "47"
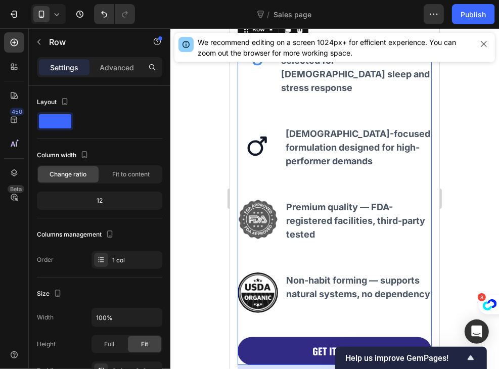
scroll to position [2018, 0]
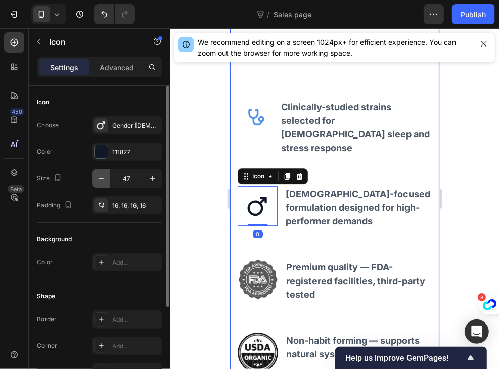
click at [103, 182] on icon "button" at bounding box center [101, 178] width 10 height 10
type input "46"
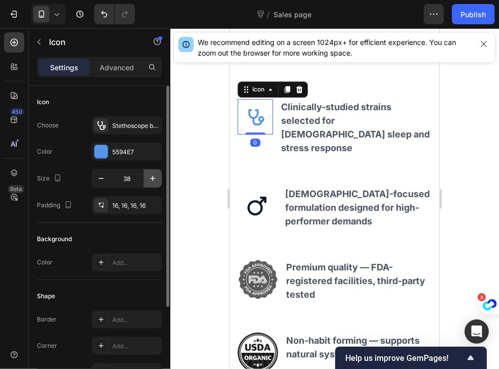
click at [153, 179] on icon "button" at bounding box center [153, 178] width 10 height 10
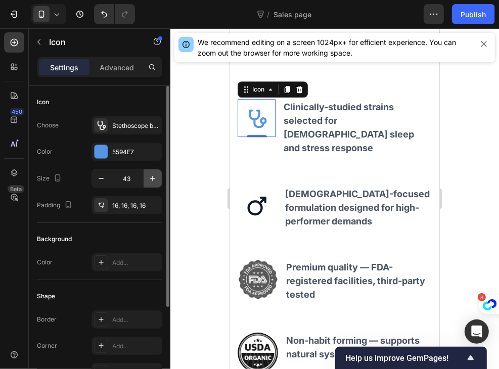
click at [153, 179] on icon "button" at bounding box center [153, 178] width 10 height 10
type input "46"
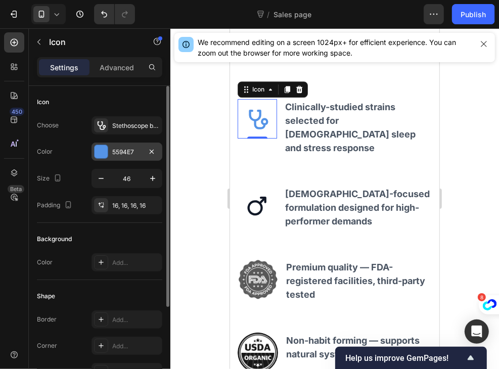
click at [101, 157] on div at bounding box center [101, 151] width 13 height 13
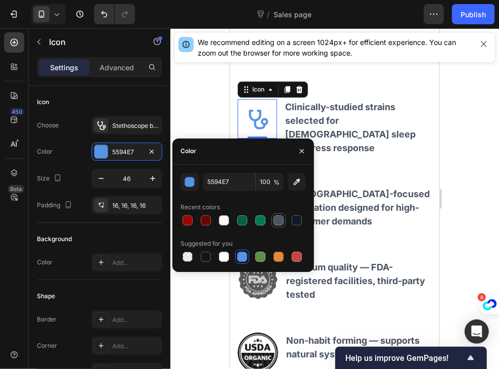
click at [274, 224] on div at bounding box center [278, 220] width 10 height 10
type input "4B5563"
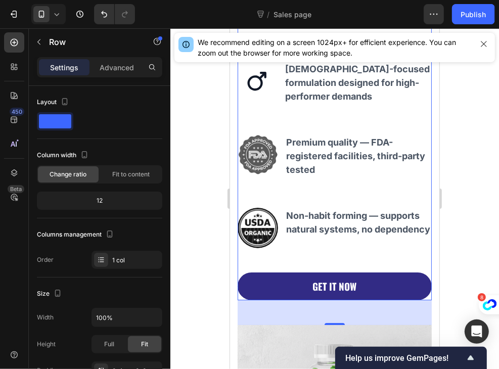
scroll to position [2144, 0]
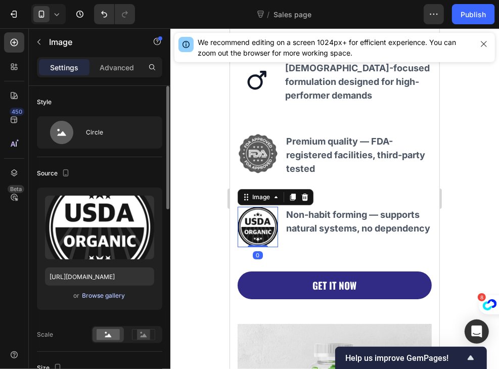
click at [105, 294] on div "Browse gallery" at bounding box center [103, 295] width 43 height 9
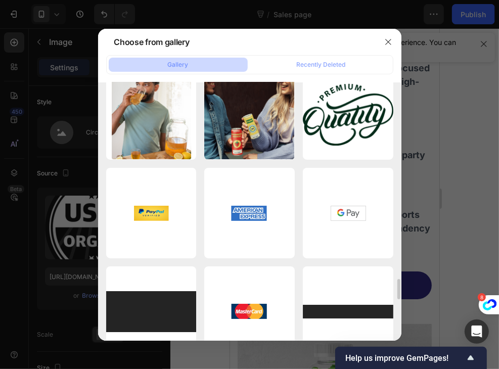
scroll to position [2481, 0]
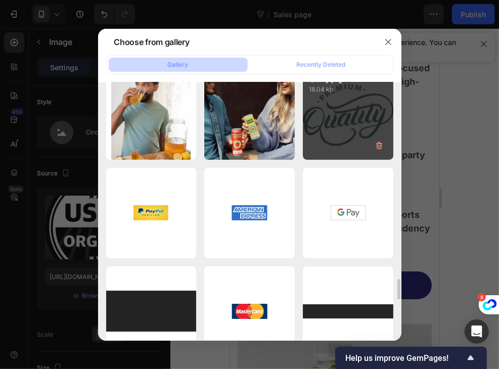
click at [332, 115] on div "Quality.png 18.04 kb" at bounding box center [348, 114] width 90 height 90
type input "https://cdn.shopify.com/s/files/1/0967/8648/1416/files/gempages_570048094473814…"
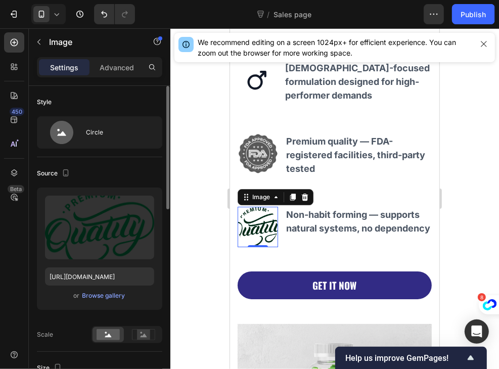
click at [80, 323] on div "Upload Image https://cdn.shopify.com/s/files/1/0967/8648/1416/files/gempages_57…" at bounding box center [99, 266] width 125 height 156
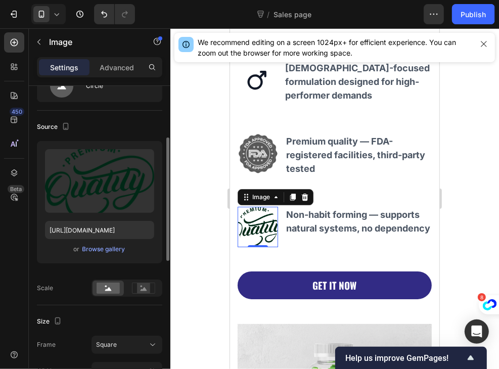
scroll to position [70, 0]
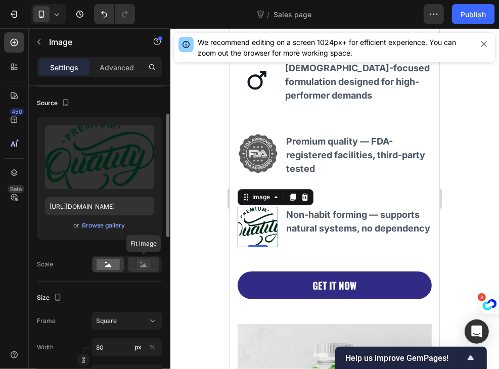
click at [146, 262] on rect at bounding box center [143, 264] width 13 height 10
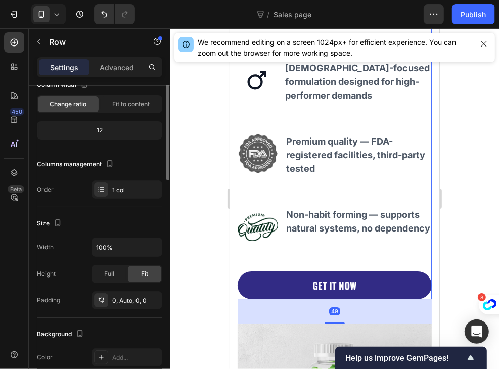
click at [258, 245] on div "Icon Clinically-studied strains selected for male sleep and stress response Hea…" at bounding box center [334, 136] width 194 height 326
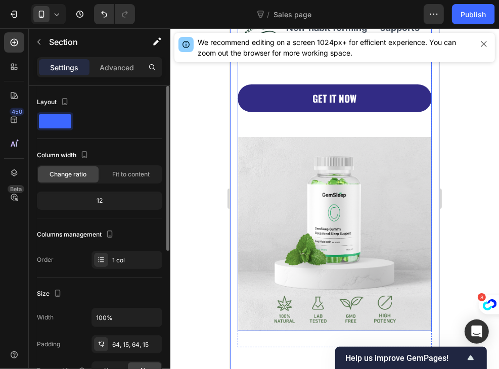
scroll to position [2291, 0]
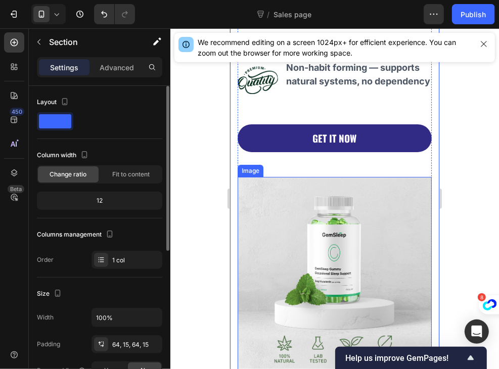
click at [296, 246] on img at bounding box center [334, 273] width 194 height 194
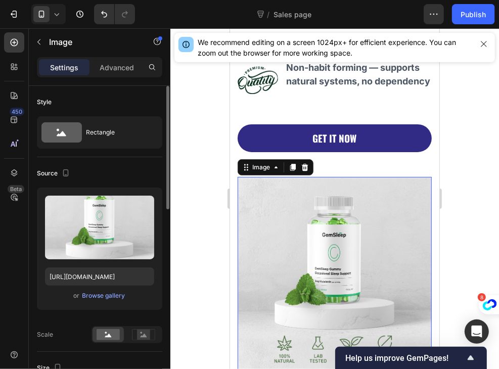
scroll to position [2351, 0]
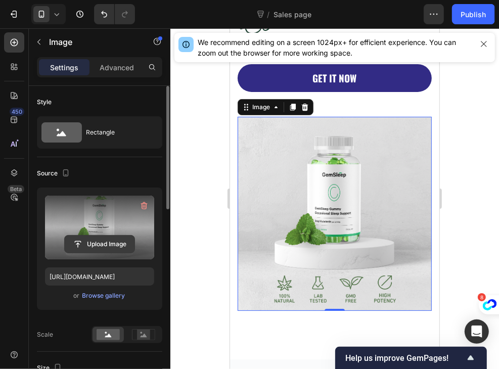
click at [108, 245] on input "file" at bounding box center [100, 244] width 70 height 17
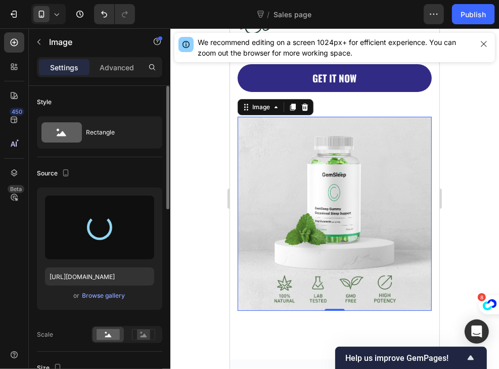
type input "https://cdn.shopify.com/s/files/1/0967/8648/1416/files/gempages_570048094473814…"
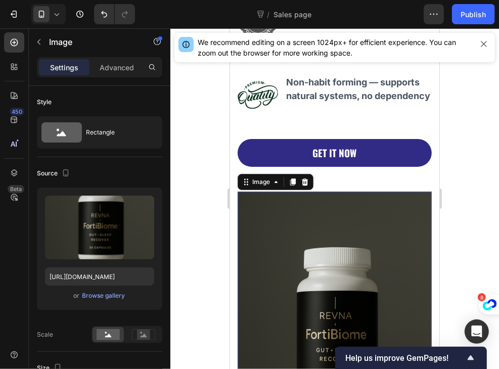
scroll to position [2273, 0]
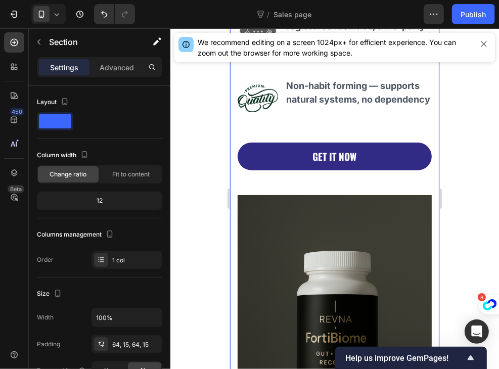
click at [424, 207] on div "Why FortiBiome™ Works Differently Heading Unlike melatonin that masks symptoms,…" at bounding box center [333, 92] width 209 height 884
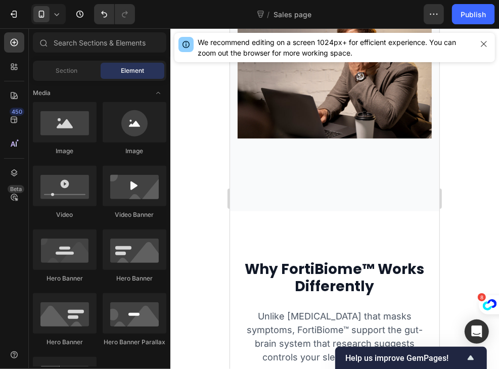
scroll to position [1783, 0]
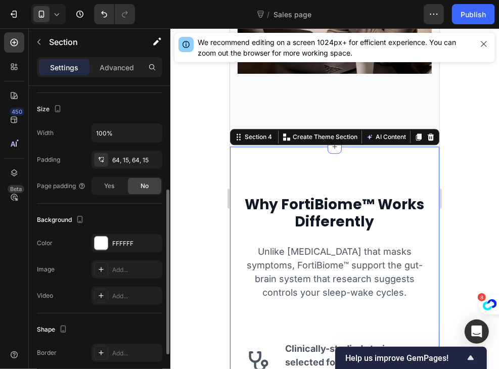
scroll to position [189, 0]
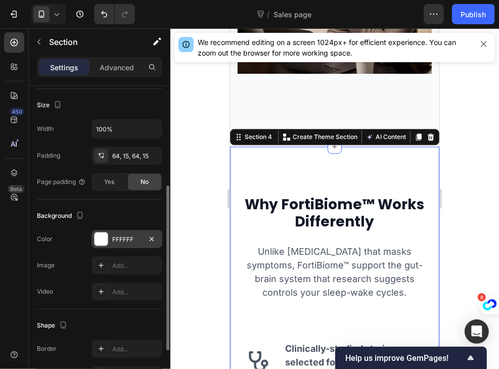
click at [118, 246] on div "FFFFFF" at bounding box center [126, 239] width 71 height 18
click at [124, 208] on div "Background" at bounding box center [99, 216] width 125 height 16
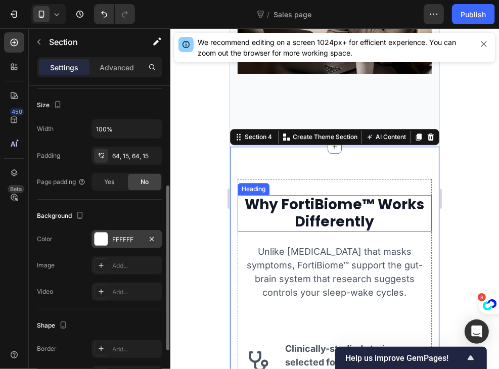
click at [128, 235] on div "FFFFFF" at bounding box center [126, 239] width 29 height 9
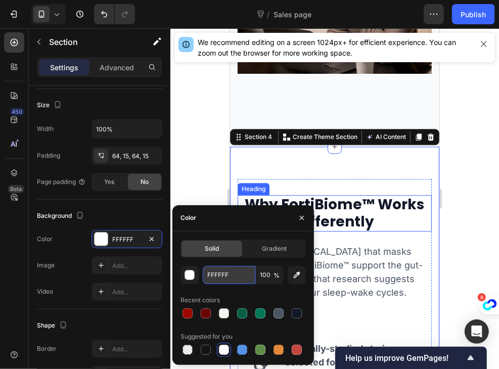
click at [237, 279] on input "FFFFFF" at bounding box center [229, 275] width 53 height 18
paste input "AF7F2"
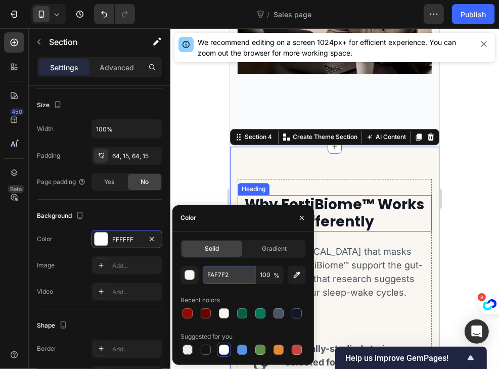
type input "FAF7F2"
click at [226, 319] on div at bounding box center [224, 313] width 14 height 14
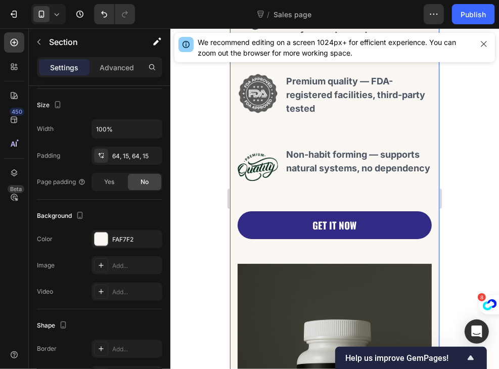
scroll to position [2274, 0]
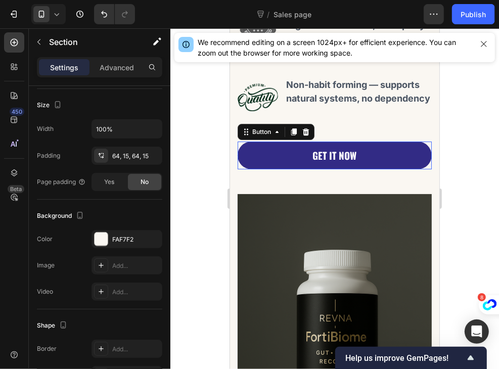
click at [420, 161] on div "GET IT NOW Button 0" at bounding box center [334, 155] width 194 height 28
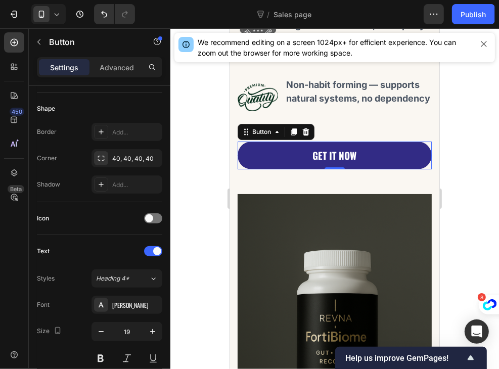
scroll to position [0, 0]
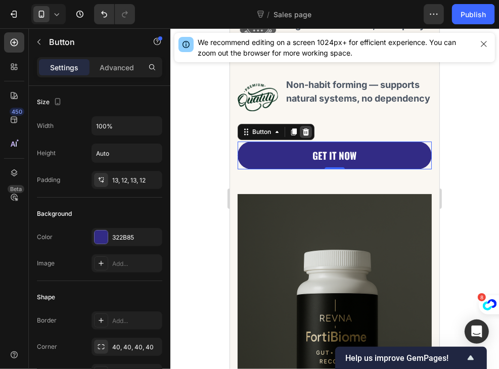
click at [305, 128] on icon at bounding box center [305, 131] width 7 height 7
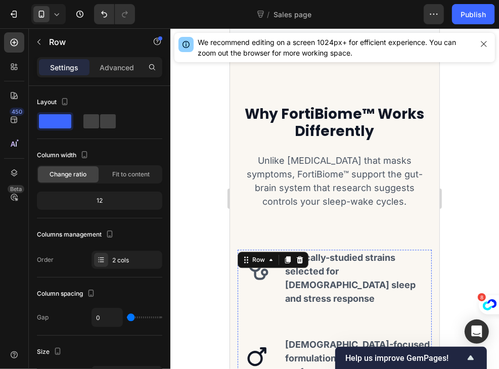
scroll to position [1867, 0]
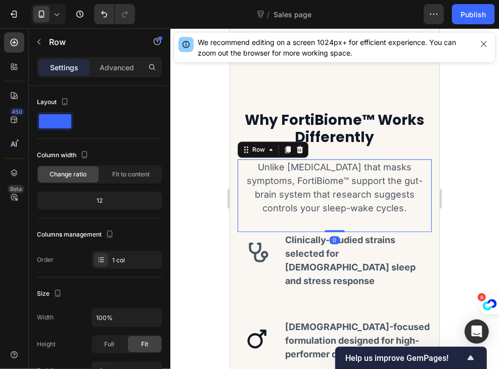
drag, startPoint x: 331, startPoint y: 248, endPoint x: 343, endPoint y: 209, distance: 41.4
click at [343, 209] on div "Unlike melatonin that masks symptoms, FortiBiome™ support the gut-brain system …" at bounding box center [334, 195] width 194 height 73
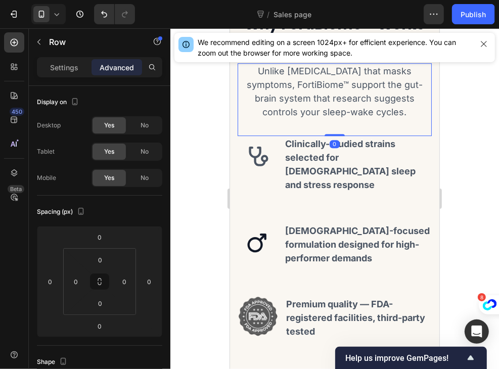
scroll to position [1973, 0]
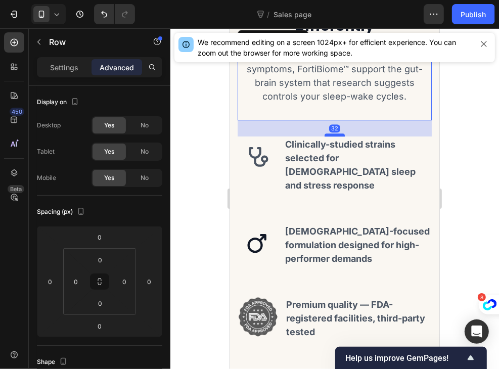
drag, startPoint x: 330, startPoint y: 118, endPoint x: 326, endPoint y: 134, distance: 16.7
click at [326, 134] on div at bounding box center [334, 134] width 20 height 3
type input "32"
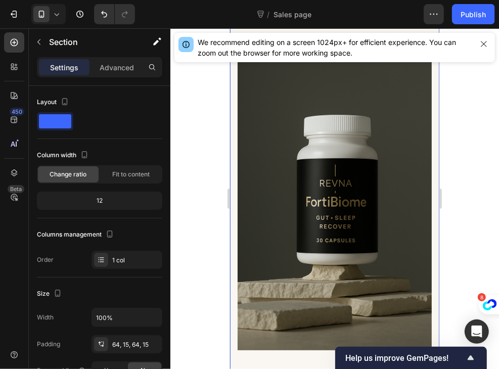
scroll to position [2502, 0]
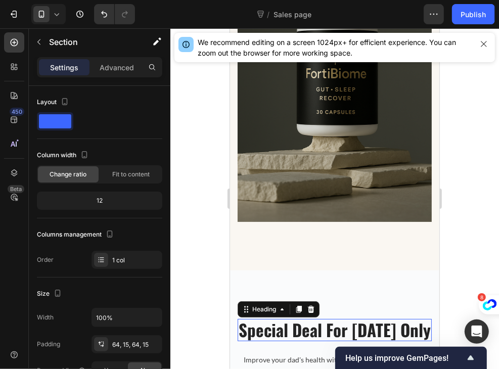
click at [320, 335] on p "Special Deal For Father's Day Only" at bounding box center [334, 329] width 192 height 20
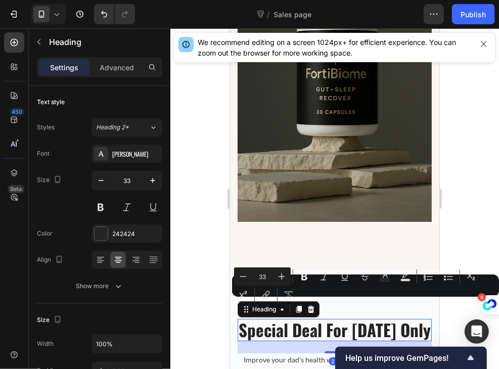
drag, startPoint x: 367, startPoint y: 332, endPoint x: 223, endPoint y: 312, distance: 144.8
click at [229, 312] on html "iPhone 11 Pro Max ( 414 px) iPhone 13 Mini iPhone 13 Pro iPhone 11 Pro Max iPho…" at bounding box center [333, 91] width 209 height 5131
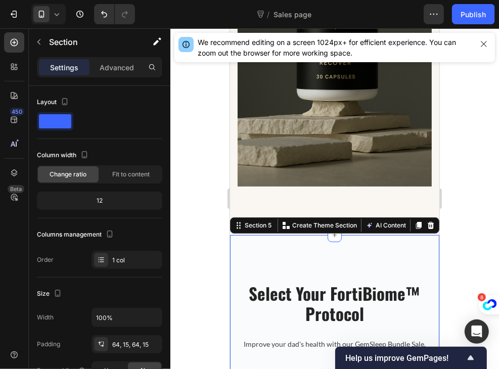
scroll to position [2590, 0]
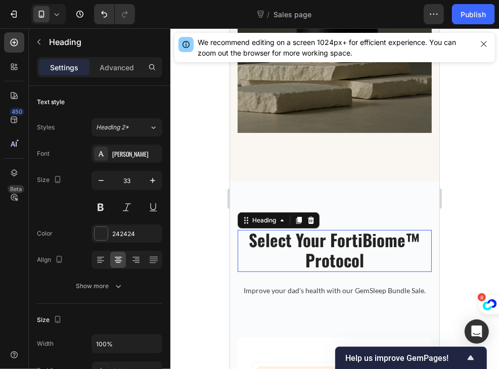
click at [351, 247] on p "Select Your FortiBiome™ Protocol" at bounding box center [334, 249] width 192 height 40
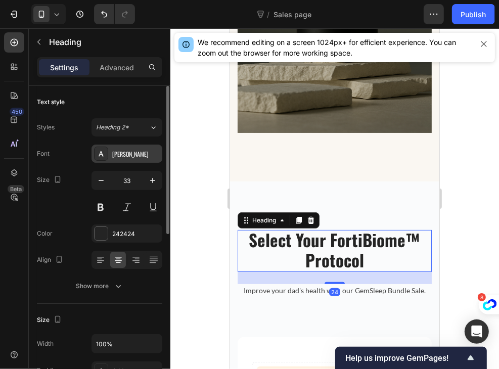
click at [130, 160] on div "[PERSON_NAME]" at bounding box center [126, 154] width 71 height 18
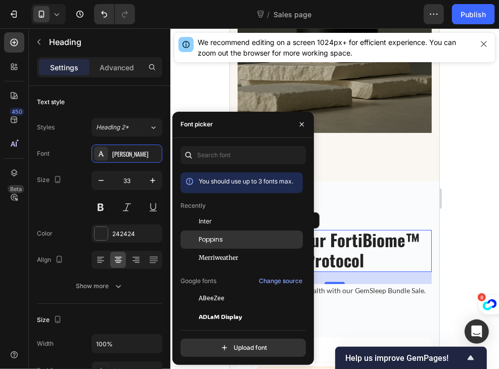
click at [225, 237] on div "Poppins" at bounding box center [250, 239] width 102 height 9
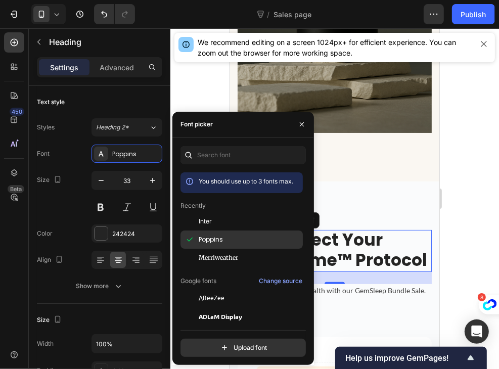
scroll to position [0, 0]
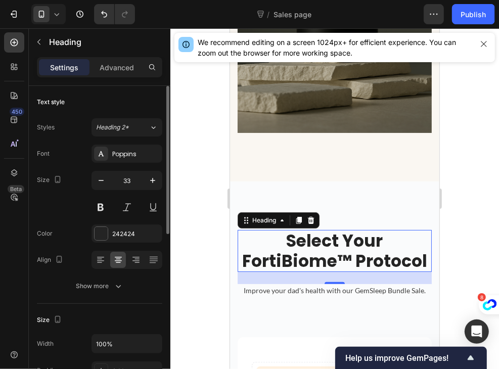
click at [72, 198] on div "Size 33" at bounding box center [99, 193] width 125 height 45
click at [122, 235] on div "242424" at bounding box center [126, 233] width 29 height 9
click at [72, 195] on div "Size 33" at bounding box center [99, 193] width 125 height 45
click at [94, 176] on button "button" at bounding box center [101, 180] width 18 height 18
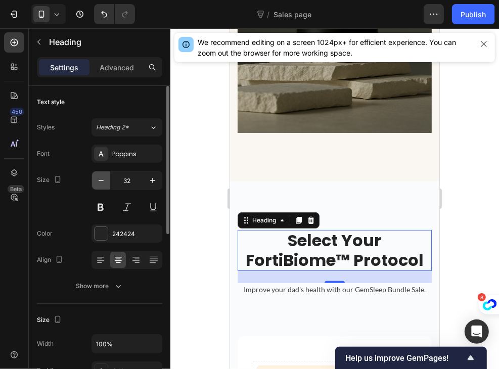
scroll to position [1, 0]
click at [94, 176] on button "button" at bounding box center [101, 180] width 18 height 18
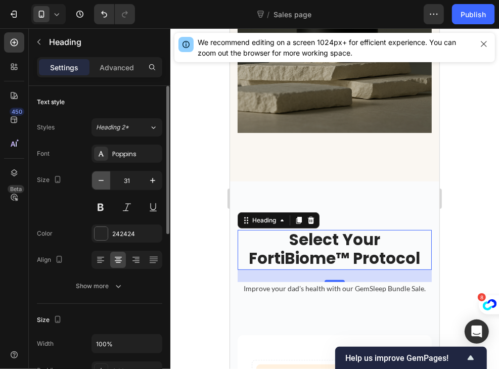
click at [94, 176] on button "button" at bounding box center [101, 180] width 18 height 18
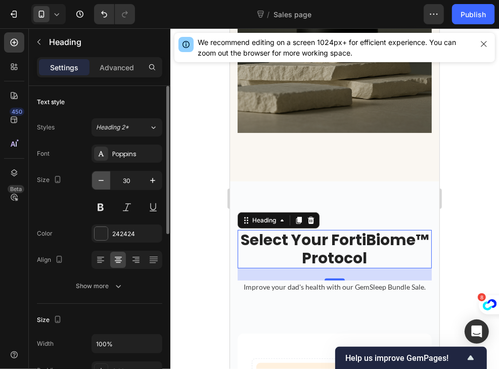
click at [94, 176] on button "button" at bounding box center [101, 180] width 18 height 18
type input "28"
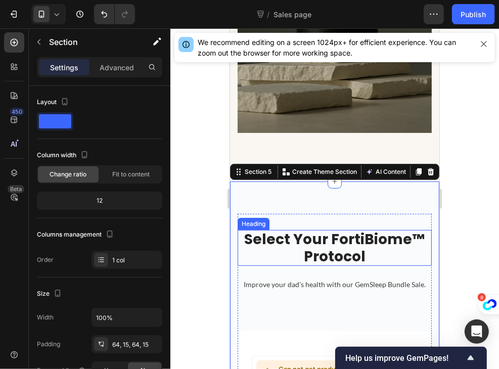
click at [345, 231] on p "Select Your FortiBiome™ Protocol" at bounding box center [334, 247] width 192 height 34
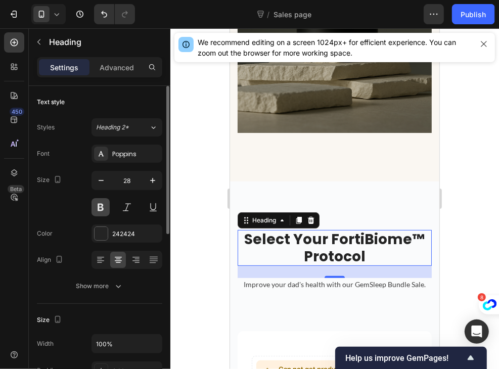
click at [96, 209] on button at bounding box center [100, 207] width 18 height 18
click at [130, 233] on div "242424" at bounding box center [126, 233] width 29 height 9
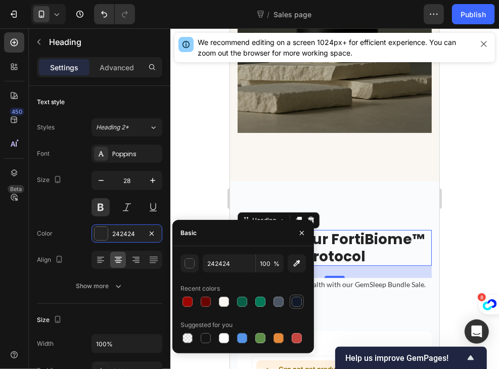
click at [296, 298] on div at bounding box center [297, 302] width 10 height 10
type input "111827"
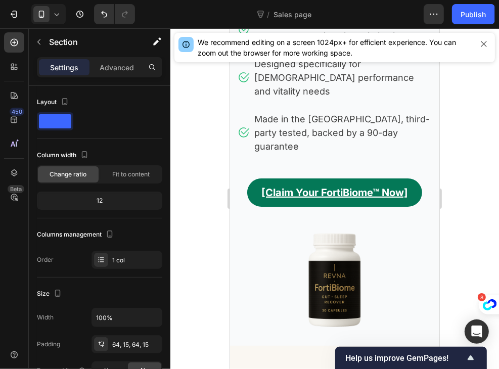
scroll to position [258, 0]
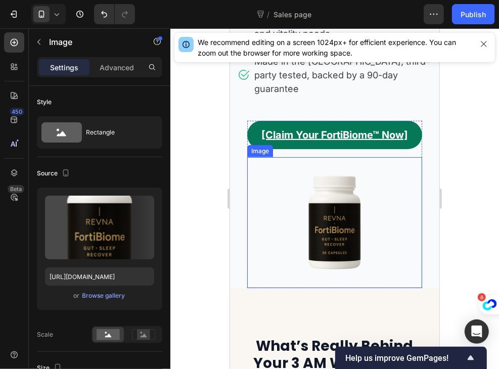
click at [338, 210] on img at bounding box center [334, 222] width 87 height 131
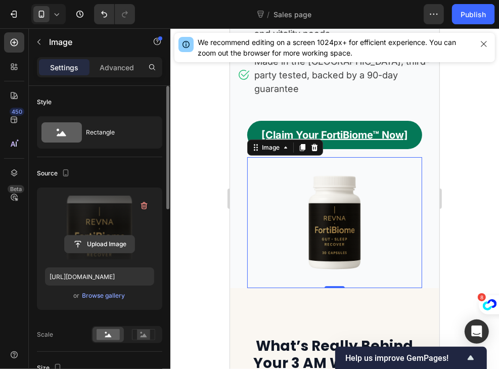
click at [116, 249] on input "file" at bounding box center [100, 244] width 70 height 17
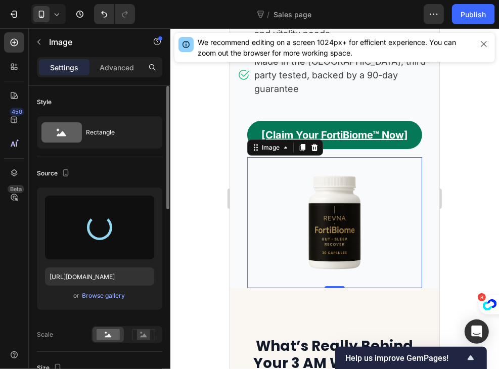
type input "https://cdn.shopify.com/s/files/1/0967/8648/1416/files/gempages_570048094473814…"
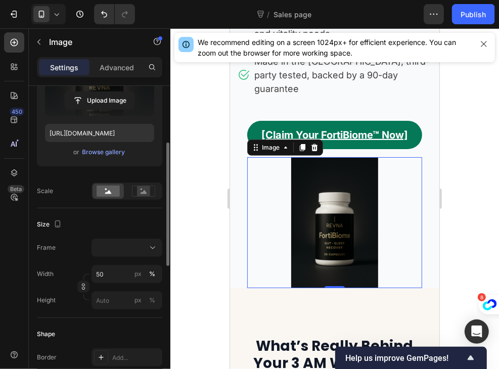
scroll to position [144, 0]
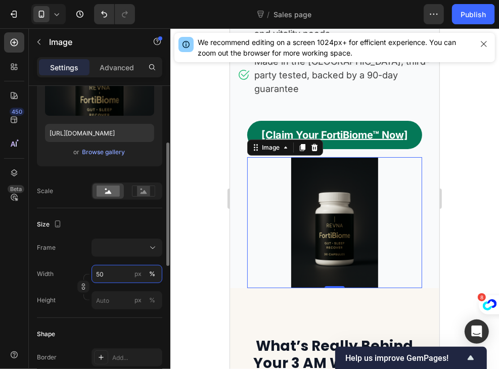
click at [110, 280] on input "50" at bounding box center [126, 274] width 71 height 18
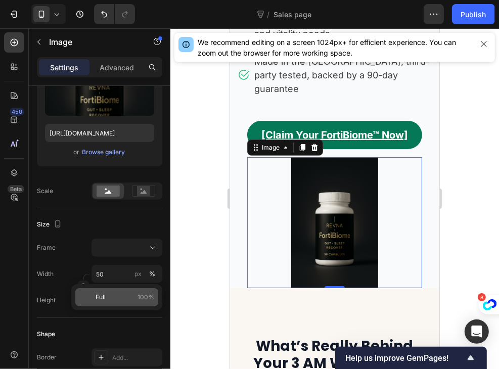
click at [111, 292] on div "Full 100%" at bounding box center [116, 297] width 83 height 18
type input "100"
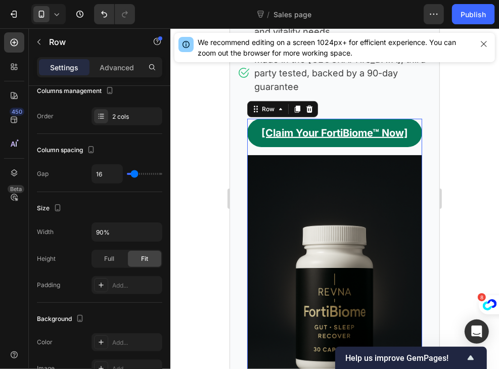
scroll to position [0, 0]
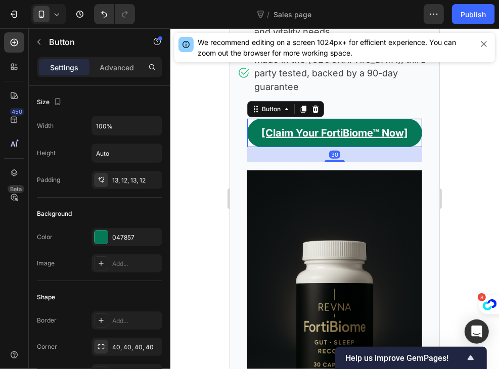
drag, startPoint x: 327, startPoint y: 116, endPoint x: 348, endPoint y: 127, distance: 24.0
click at [325, 160] on div at bounding box center [334, 161] width 20 height 2
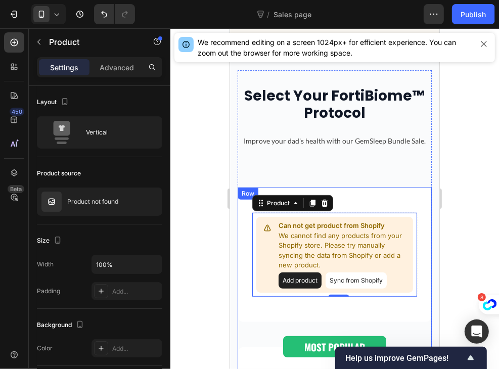
scroll to position [2843, 0]
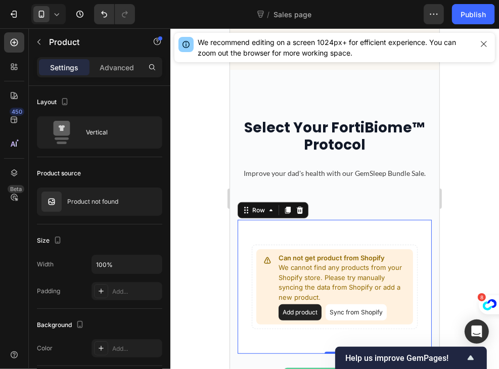
click at [367, 222] on div "Can not get product from Shopify We cannot find any products from your Shopify …" at bounding box center [334, 286] width 194 height 134
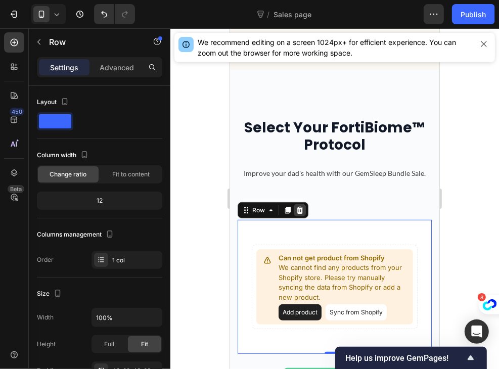
click at [301, 206] on icon at bounding box center [299, 210] width 8 height 8
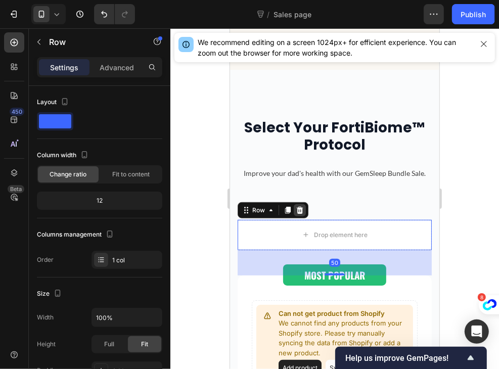
click at [299, 206] on icon at bounding box center [299, 209] width 7 height 7
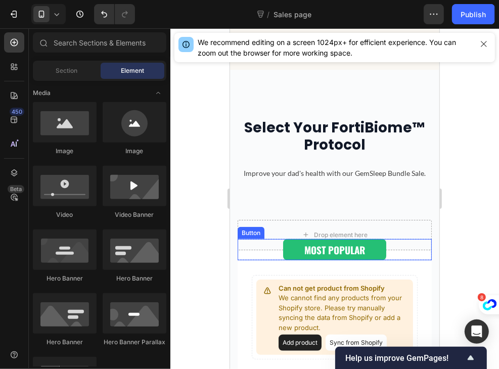
click at [238, 239] on div "MOST POPULAR Button" at bounding box center [334, 250] width 194 height 22
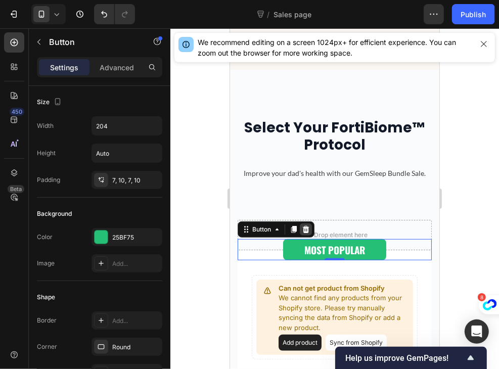
click at [305, 225] on icon at bounding box center [305, 228] width 7 height 7
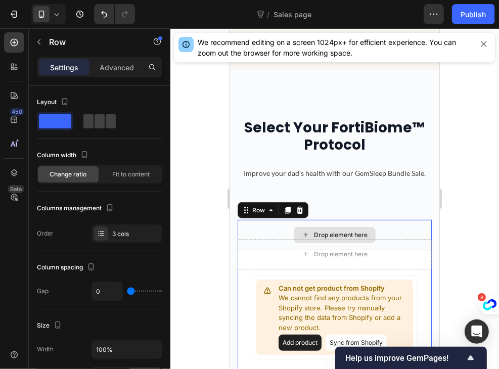
click at [239, 219] on div "Drop element here" at bounding box center [334, 234] width 194 height 30
click at [296, 206] on icon at bounding box center [299, 210] width 8 height 8
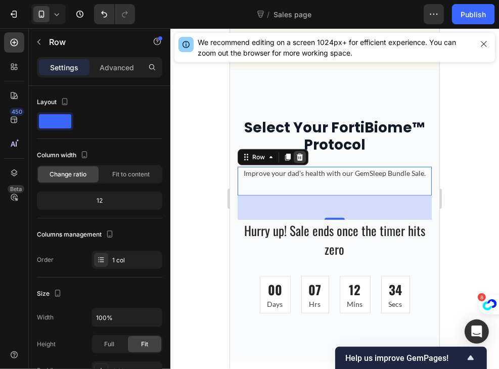
click at [298, 153] on icon at bounding box center [299, 157] width 8 height 8
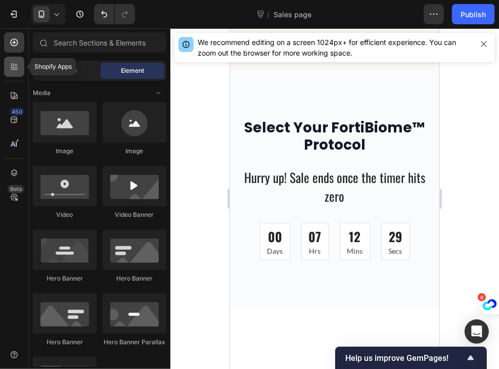
click at [14, 67] on icon at bounding box center [14, 67] width 10 height 10
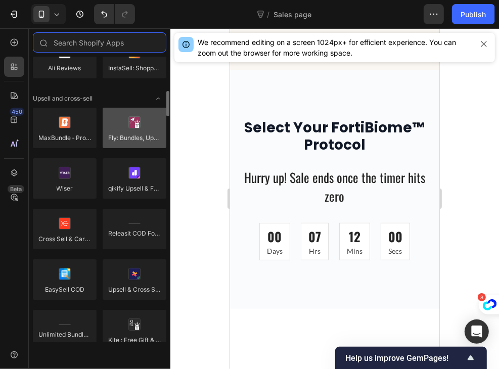
scroll to position [394, 0]
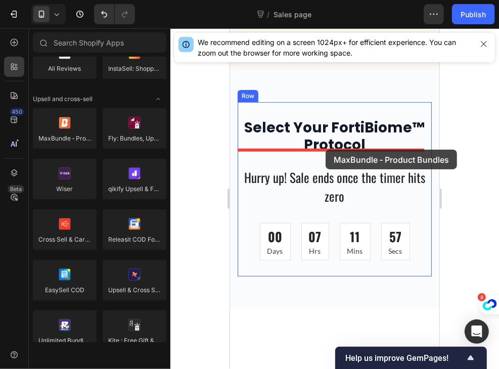
drag, startPoint x: 301, startPoint y: 158, endPoint x: 326, endPoint y: 149, distance: 26.7
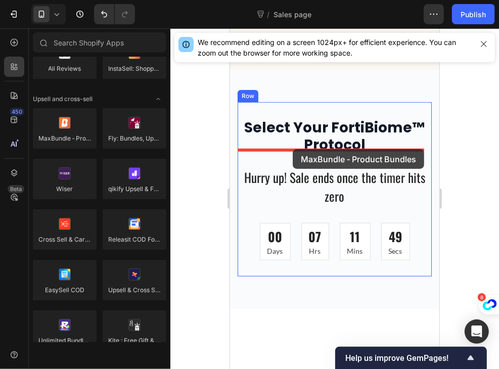
drag, startPoint x: 300, startPoint y: 161, endPoint x: 292, endPoint y: 149, distance: 14.6
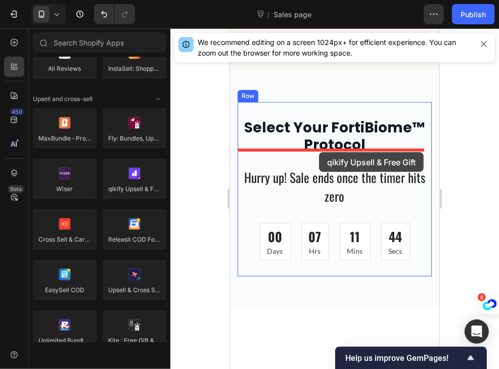
drag, startPoint x: 341, startPoint y: 210, endPoint x: 318, endPoint y: 152, distance: 62.9
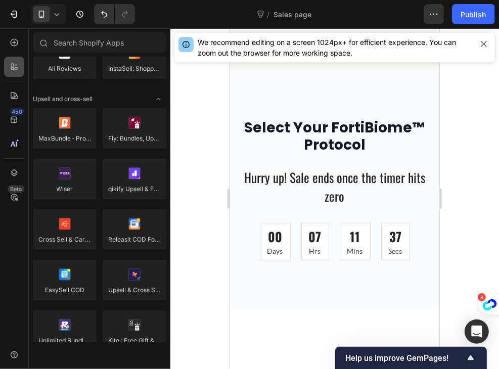
click at [8, 69] on div at bounding box center [14, 67] width 20 height 20
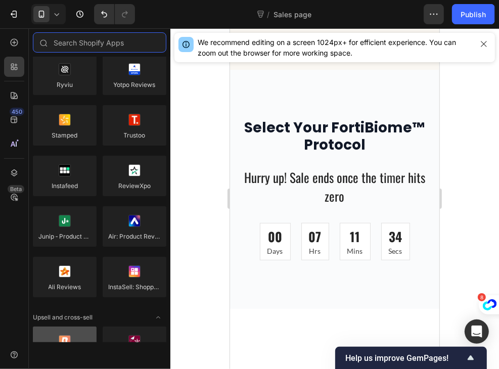
scroll to position [0, 0]
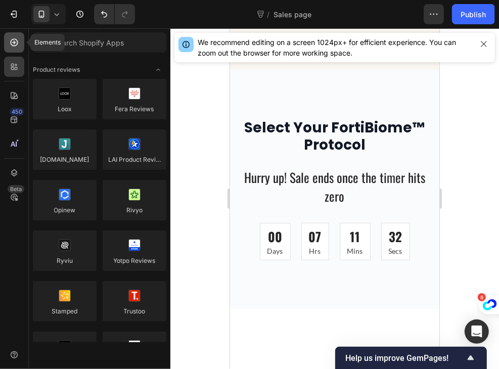
click at [13, 39] on icon at bounding box center [15, 43] width 8 height 8
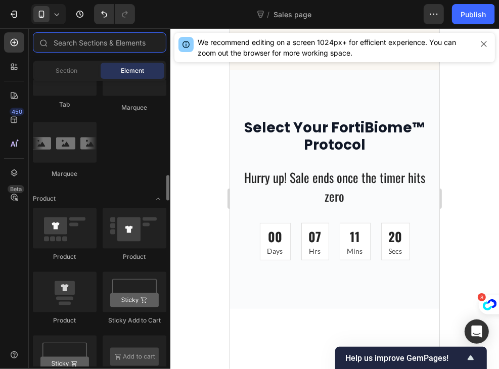
scroll to position [1185, 0]
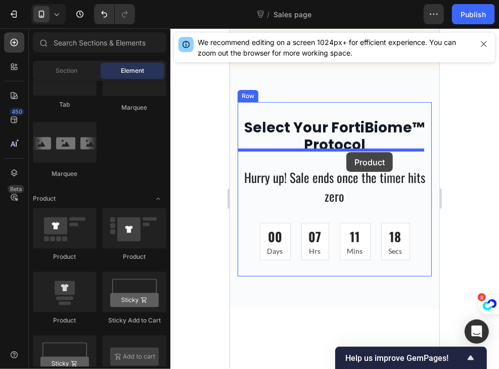
drag, startPoint x: 278, startPoint y: 261, endPoint x: 346, endPoint y: 152, distance: 128.5
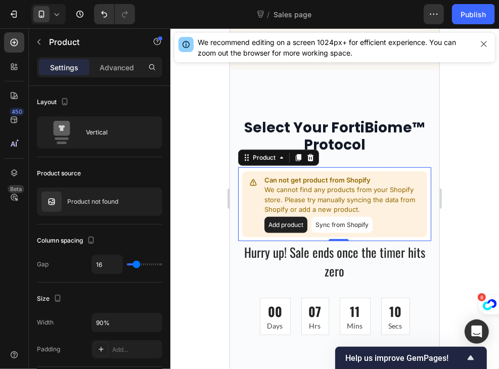
click at [333, 216] on button "Sync from Shopify" at bounding box center [341, 224] width 61 height 16
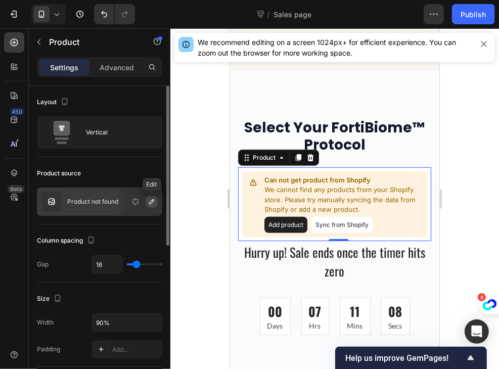
click at [148, 201] on icon "button" at bounding box center [152, 202] width 8 height 8
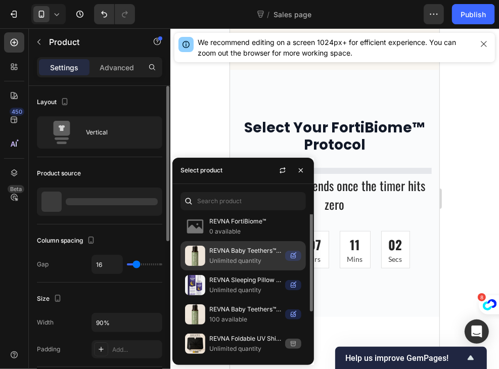
scroll to position [0, 0]
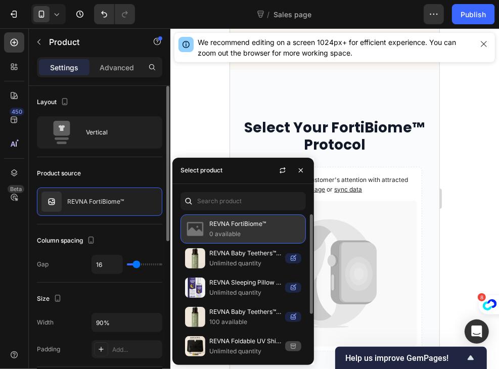
click at [244, 224] on p "REVNA FortiBiome™" at bounding box center [255, 224] width 92 height 10
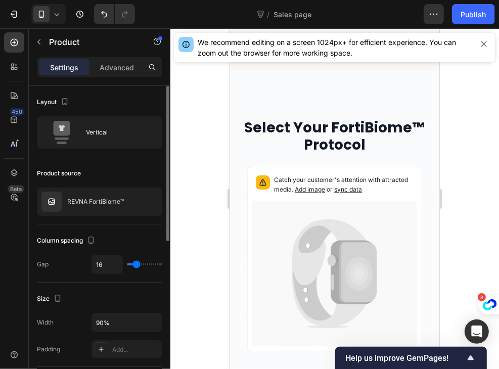
click at [148, 174] on div "Product source" at bounding box center [99, 173] width 125 height 16
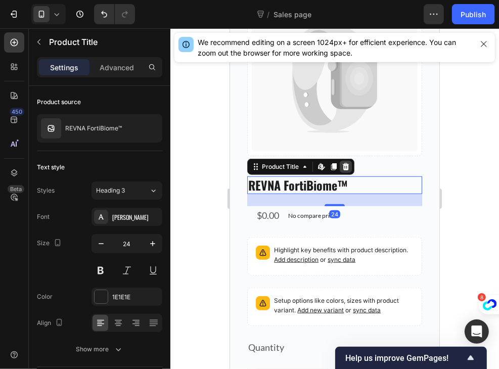
scroll to position [2836, 0]
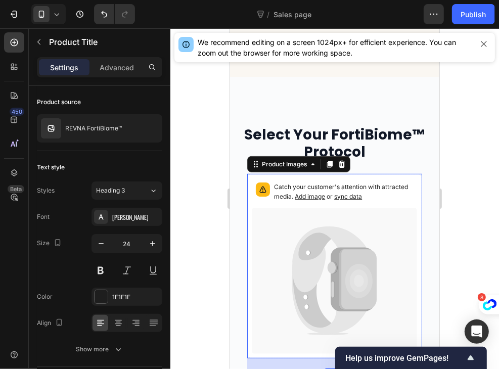
click at [406, 188] on div "Catch your customer's attention with attracted media. Add image or sync data" at bounding box center [334, 192] width 166 height 29
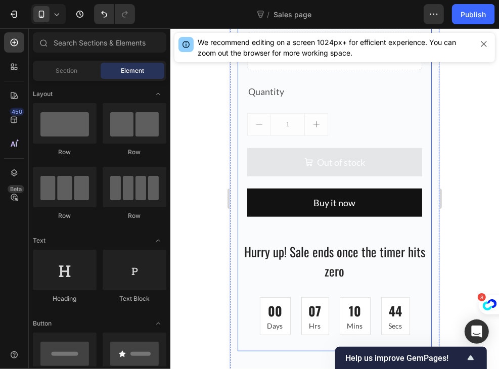
scroll to position [1185, 0]
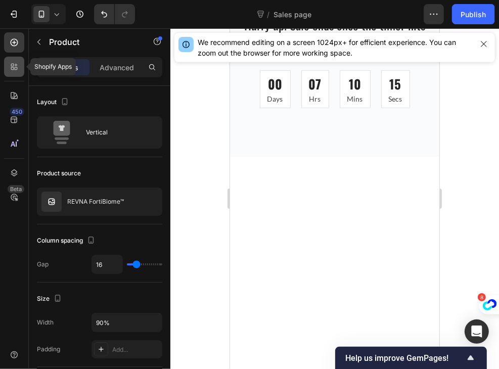
click at [12, 71] on icon at bounding box center [14, 67] width 10 height 10
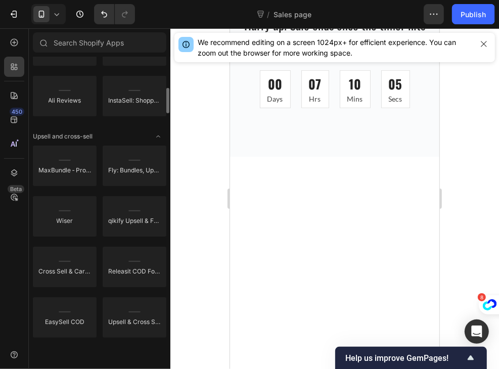
scroll to position [356, 0]
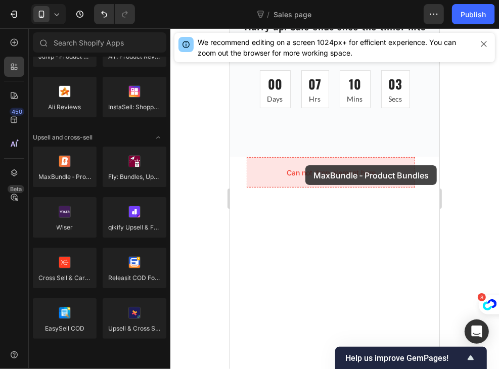
drag, startPoint x: 304, startPoint y: 198, endPoint x: 305, endPoint y: 165, distance: 32.9
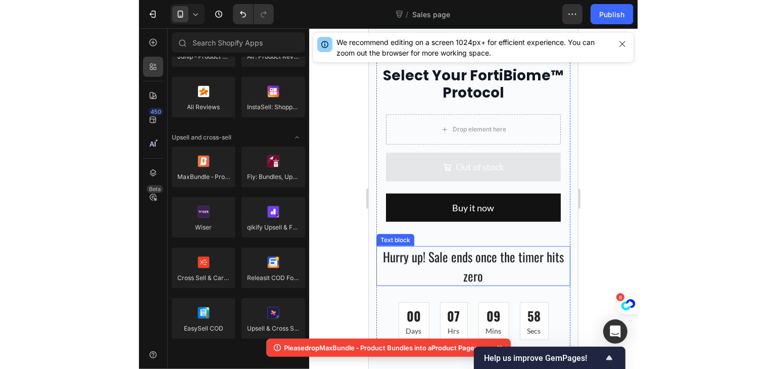
scroll to position [2881, 0]
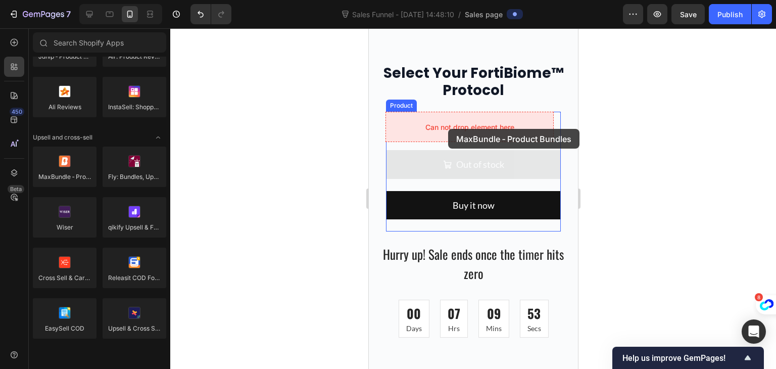
drag, startPoint x: 423, startPoint y: 187, endPoint x: 448, endPoint y: 129, distance: 63.2
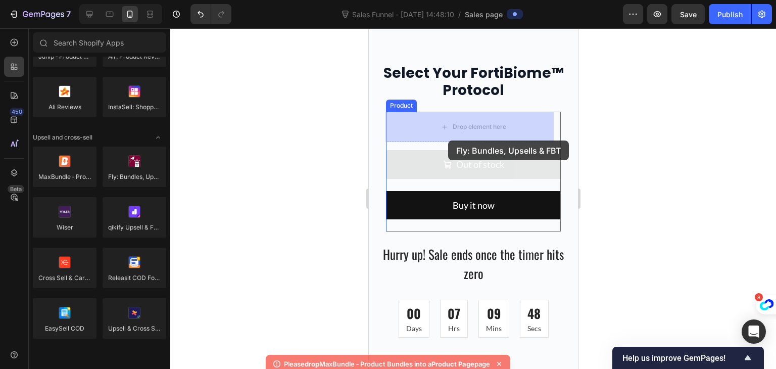
drag, startPoint x: 500, startPoint y: 203, endPoint x: 447, endPoint y: 141, distance: 81.0
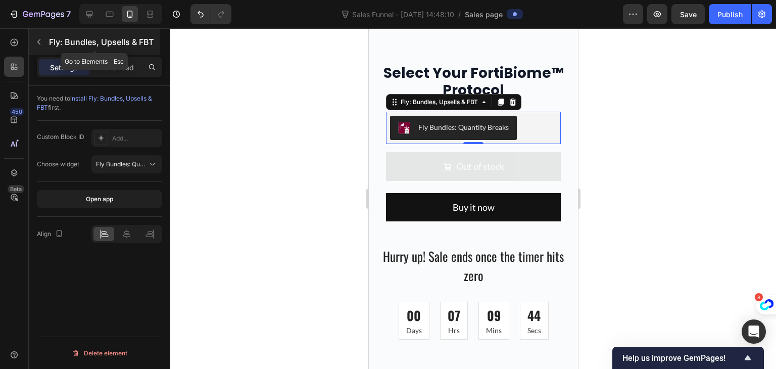
click at [36, 43] on icon "button" at bounding box center [39, 42] width 8 height 8
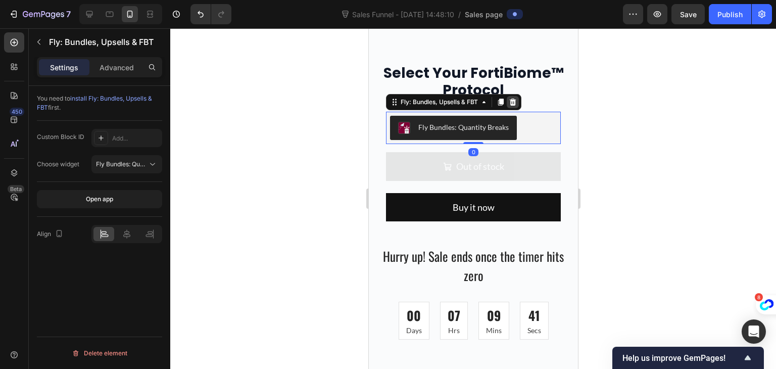
click at [498, 103] on icon at bounding box center [512, 102] width 8 height 8
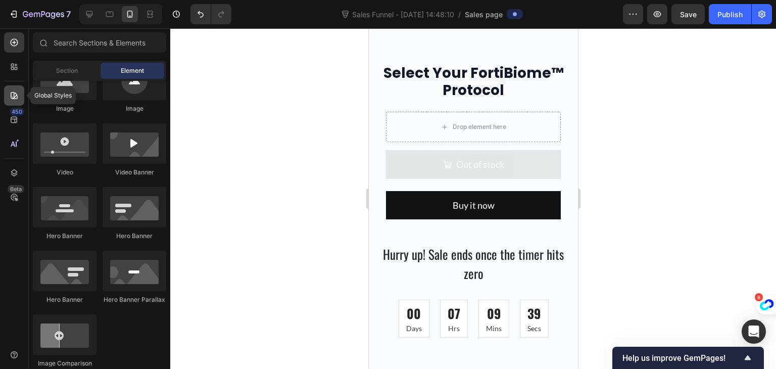
click at [14, 102] on div at bounding box center [14, 95] width 20 height 20
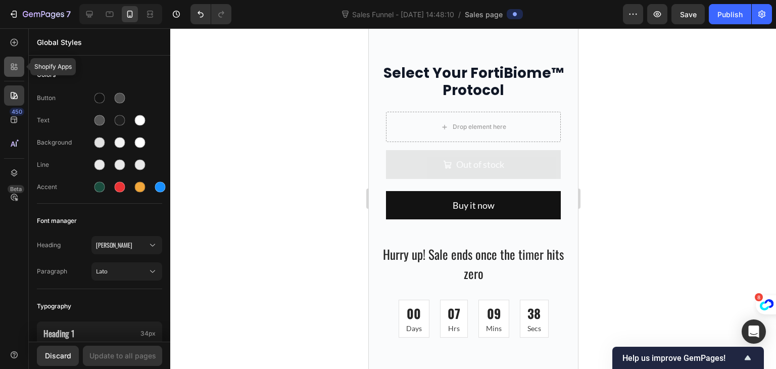
click at [15, 67] on icon at bounding box center [16, 68] width 3 height 3
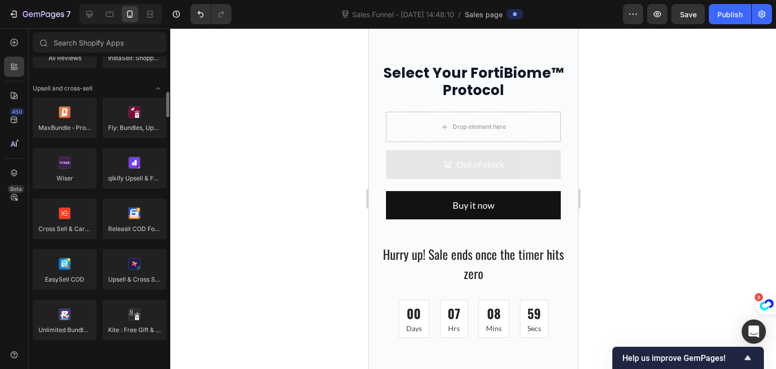
scroll to position [404, 0]
click at [67, 316] on div at bounding box center [65, 320] width 64 height 40
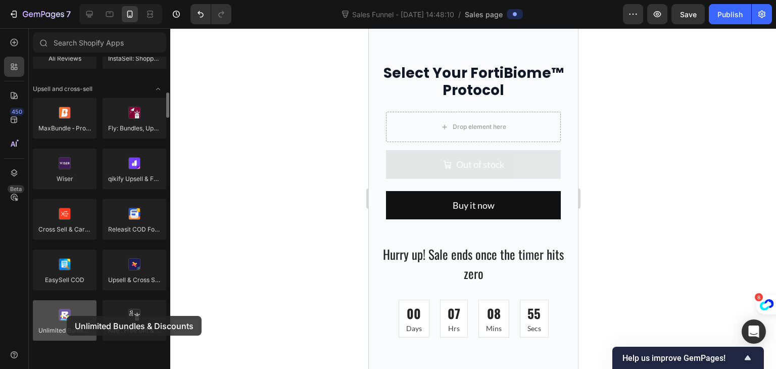
click at [67, 316] on div at bounding box center [65, 320] width 64 height 40
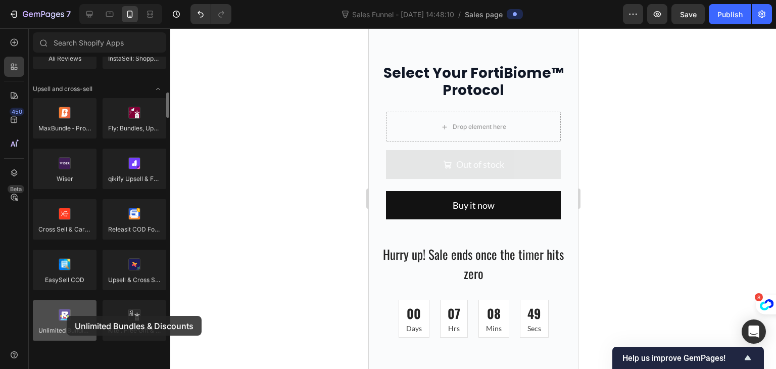
click at [67, 316] on div at bounding box center [65, 320] width 64 height 40
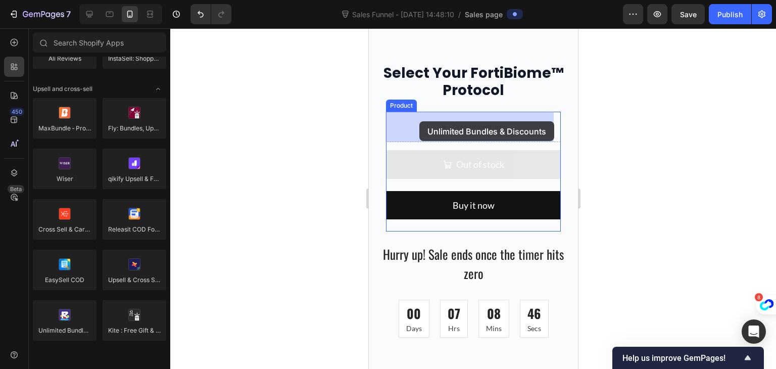
drag, startPoint x: 435, startPoint y: 344, endPoint x: 418, endPoint y: 122, distance: 223.1
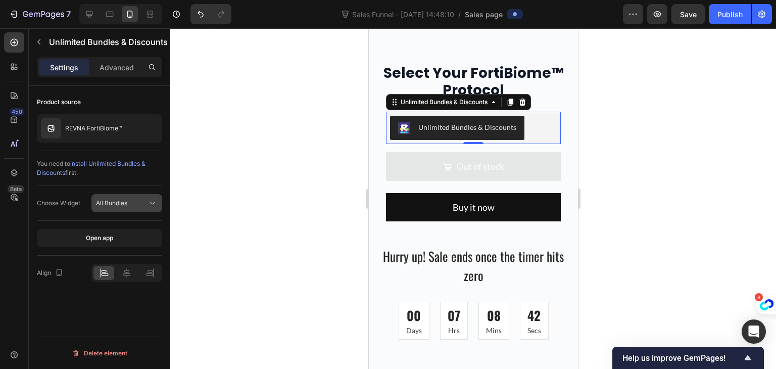
click at [122, 207] on div "All Bundles" at bounding box center [127, 203] width 62 height 10
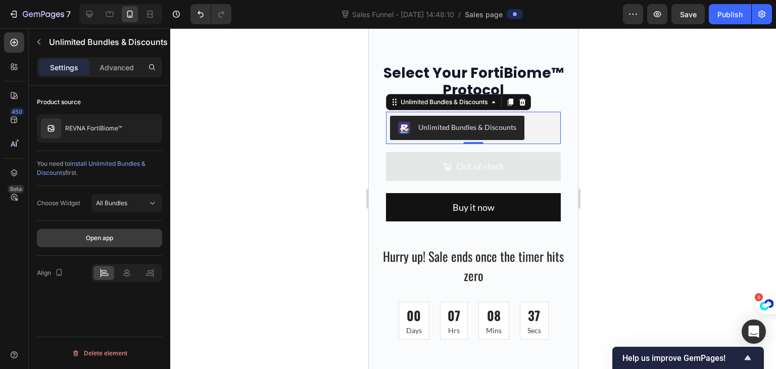
click at [117, 242] on button "Open app" at bounding box center [99, 238] width 125 height 18
